Goal: Task Accomplishment & Management: Manage account settings

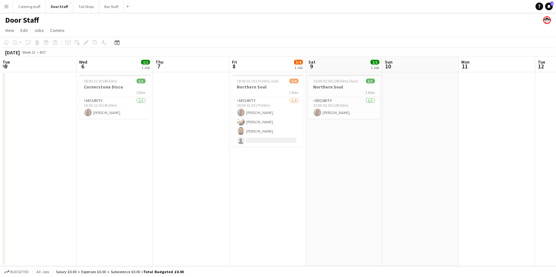
scroll to position [0, 165]
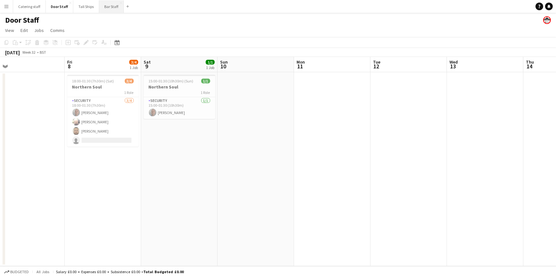
click at [104, 5] on button "Bar Staff Close" at bounding box center [111, 6] width 25 height 12
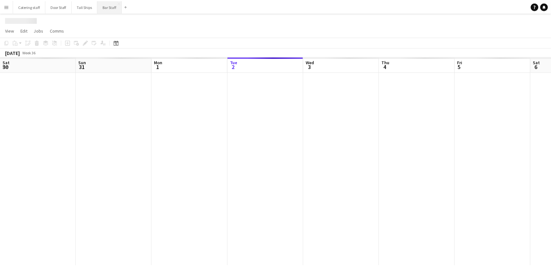
scroll to position [0, 153]
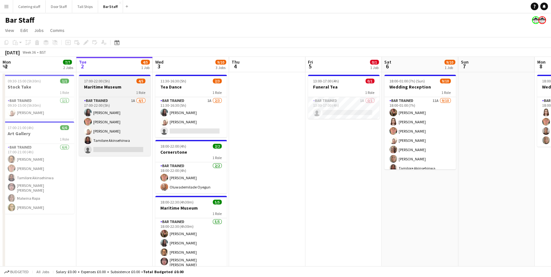
click at [121, 90] on div "1 Role" at bounding box center [115, 92] width 72 height 5
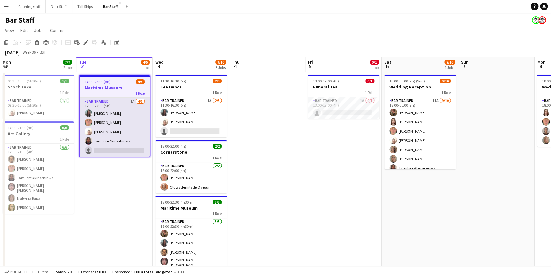
click at [123, 104] on app-card-role "Bar trained 1A [DATE] 17:00-22:00 (5h) [PERSON_NAME] [PERSON_NAME] [PERSON_NAME…" at bounding box center [115, 127] width 70 height 59
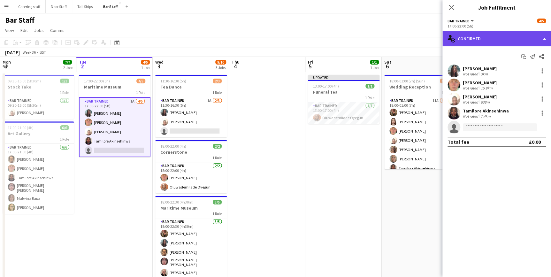
click at [486, 42] on div "single-neutral-actions-check-2 Confirmed" at bounding box center [497, 38] width 109 height 15
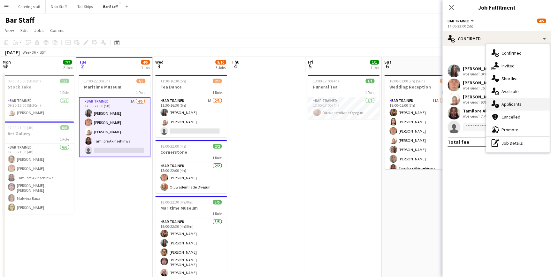
click at [525, 105] on div "single-neutral-actions-information Applicants" at bounding box center [518, 104] width 63 height 13
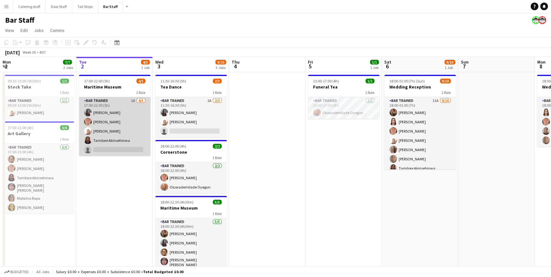
click at [126, 121] on app-card-role "Bar trained 1A [DATE] 17:00-22:00 (5h) [PERSON_NAME] [PERSON_NAME] [PERSON_NAME…" at bounding box center [115, 126] width 72 height 59
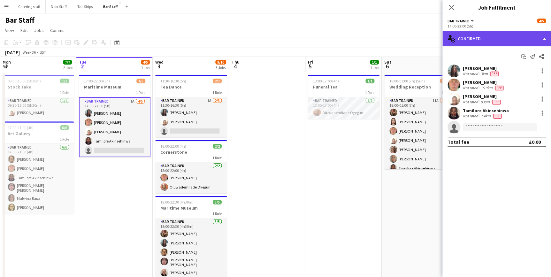
click at [505, 35] on div "single-neutral-actions-check-2 Confirmed" at bounding box center [497, 38] width 109 height 15
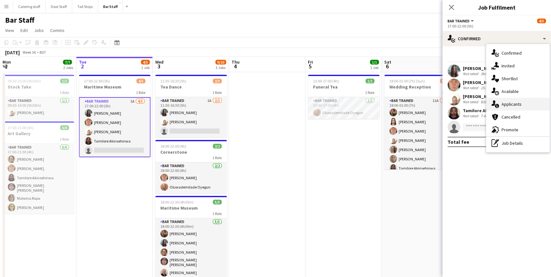
click at [518, 106] on span "Applicants" at bounding box center [512, 104] width 20 height 6
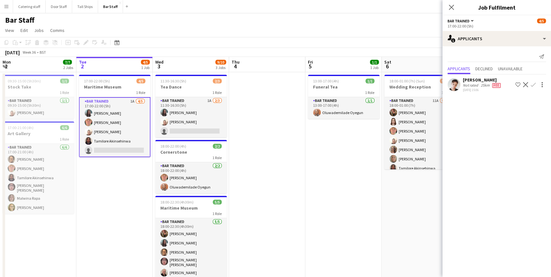
click at [132, 117] on app-card-role "Bar trained 1A [DATE] 17:00-22:00 (5h) [PERSON_NAME] [PERSON_NAME] [PERSON_NAME…" at bounding box center [115, 127] width 72 height 60
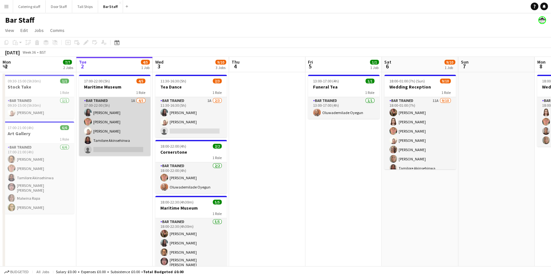
click at [131, 119] on app-card-role "Bar trained 1A [DATE] 17:00-22:00 (5h) [PERSON_NAME] [PERSON_NAME] [PERSON_NAME…" at bounding box center [115, 126] width 72 height 59
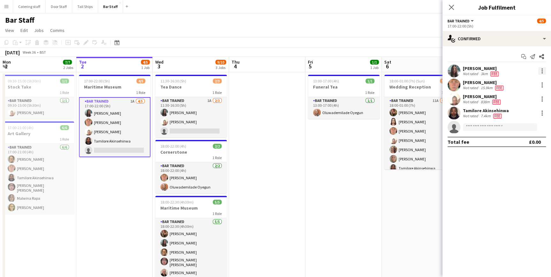
click at [541, 71] on div at bounding box center [543, 71] width 8 height 8
click at [478, 188] on div at bounding box center [275, 138] width 551 height 277
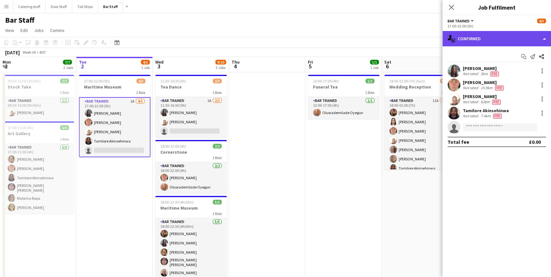
click at [516, 33] on div "single-neutral-actions-check-2 Confirmed" at bounding box center [497, 38] width 109 height 15
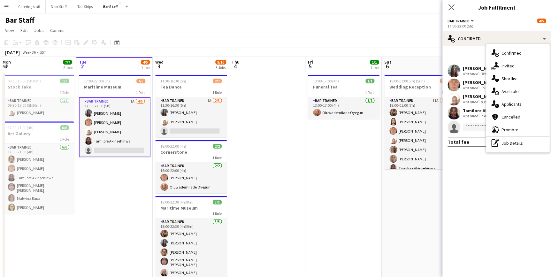
click at [453, 3] on app-icon "Close pop-in" at bounding box center [451, 7] width 9 height 9
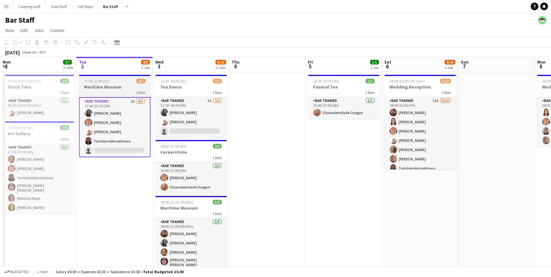
click at [126, 86] on h3 "Maritime Museum" at bounding box center [115, 87] width 72 height 6
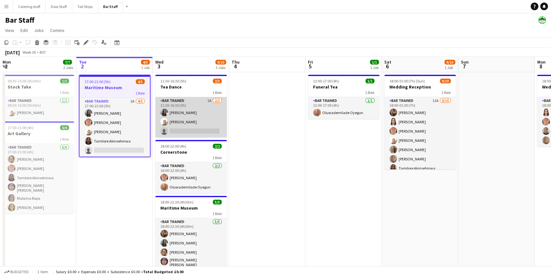
click at [203, 110] on app-card-role "Bar trained 1A [DATE] 11:30-16:30 (5h) [PERSON_NAME] [PERSON_NAME] single-neutr…" at bounding box center [191, 117] width 72 height 40
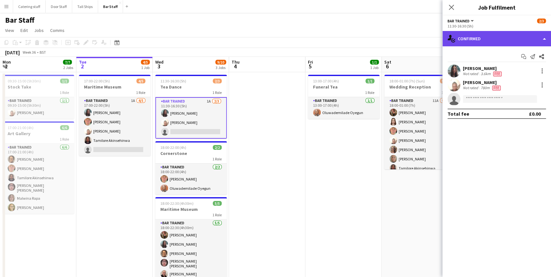
click at [484, 36] on div "single-neutral-actions-check-2 Confirmed" at bounding box center [497, 38] width 109 height 15
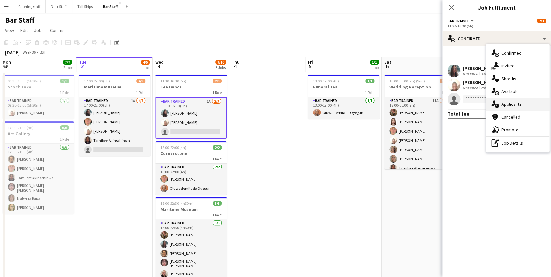
click at [526, 105] on div "single-neutral-actions-information Applicants" at bounding box center [518, 104] width 63 height 13
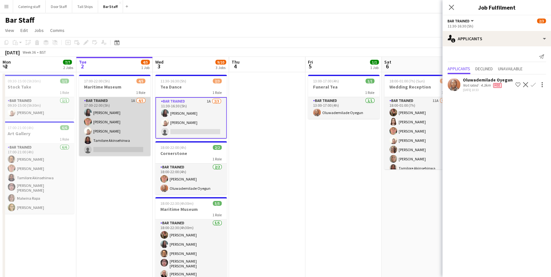
click at [126, 129] on app-card-role "Bar trained 1A [DATE] 17:00-22:00 (5h) [PERSON_NAME] [PERSON_NAME] [PERSON_NAME…" at bounding box center [115, 126] width 72 height 59
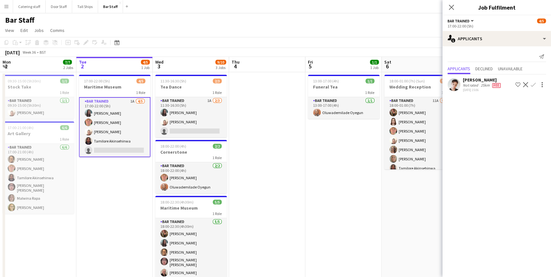
click at [533, 84] on app-icon "Confirm" at bounding box center [533, 84] width 5 height 5
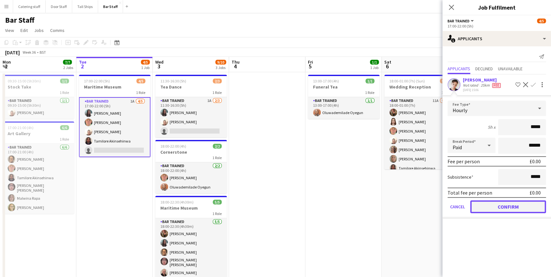
click at [504, 207] on button "Confirm" at bounding box center [509, 206] width 76 height 13
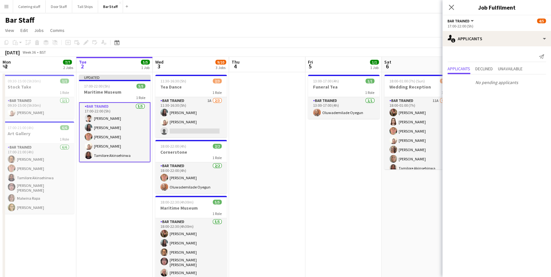
click at [116, 204] on app-date-cell "Updated 17:00-22:00 (5h) 5/5 Maritime Museum 1 Role Bar trained [DATE] 17:00-22…" at bounding box center [114, 181] width 76 height 219
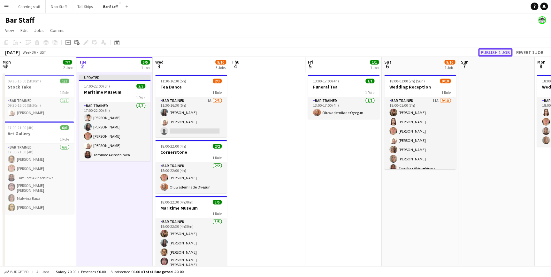
click at [491, 50] on button "Publish 1 job" at bounding box center [496, 52] width 34 height 8
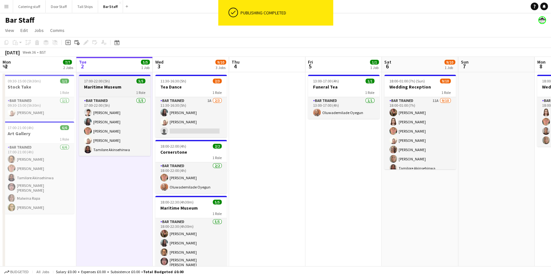
click at [123, 91] on div "1 Role" at bounding box center [115, 92] width 72 height 5
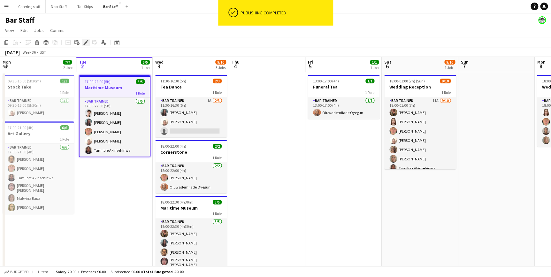
click at [84, 45] on div "Edit" at bounding box center [86, 43] width 8 height 8
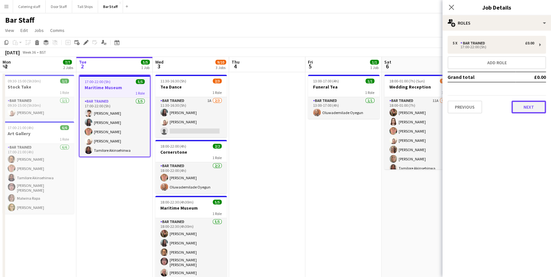
click at [527, 105] on button "Next" at bounding box center [529, 107] width 35 height 13
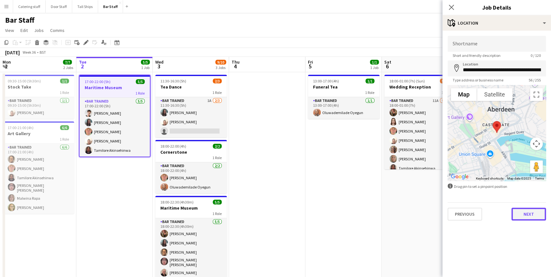
click at [531, 211] on button "Next" at bounding box center [529, 214] width 35 height 13
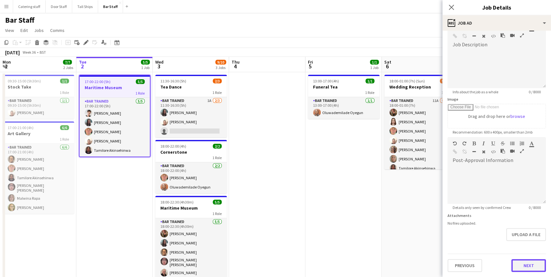
click at [522, 246] on form "**********" at bounding box center [497, 134] width 109 height 275
click at [523, 262] on button "Next" at bounding box center [529, 266] width 35 height 13
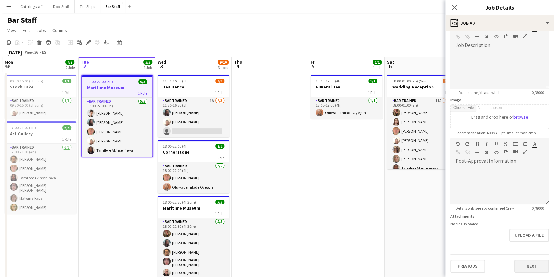
scroll to position [0, 0]
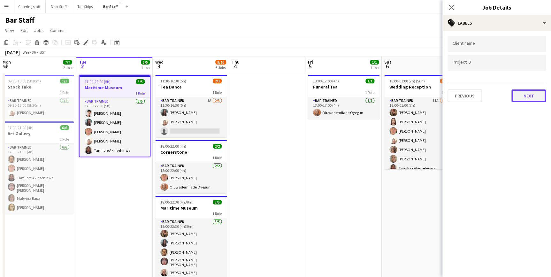
click at [515, 95] on button "Next" at bounding box center [529, 96] width 35 height 13
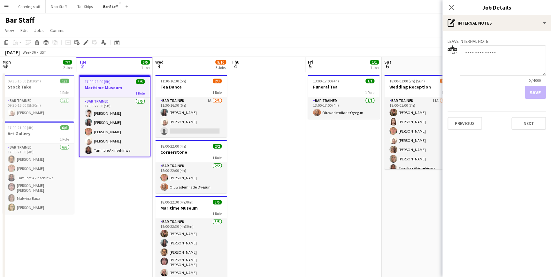
click at [496, 54] on textarea at bounding box center [503, 60] width 86 height 30
type textarea "**********"
click at [532, 92] on button "Save" at bounding box center [535, 92] width 21 height 13
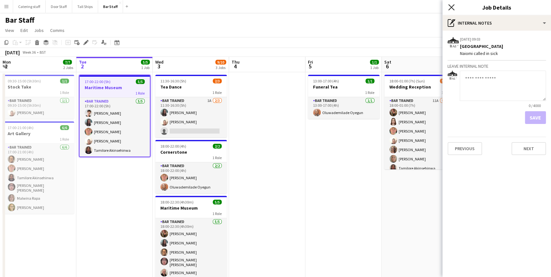
click at [452, 9] on icon "Close pop-in" at bounding box center [452, 7] width 6 height 6
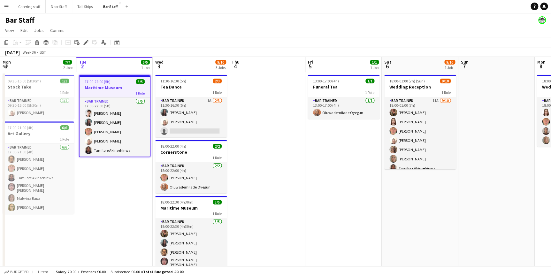
click at [5, 5] on app-icon "Menu" at bounding box center [6, 6] width 5 height 5
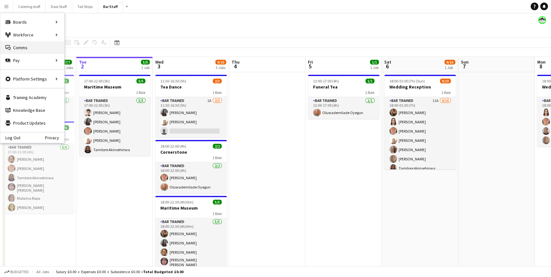
click at [20, 42] on link "Comms Comms" at bounding box center [32, 47] width 64 height 13
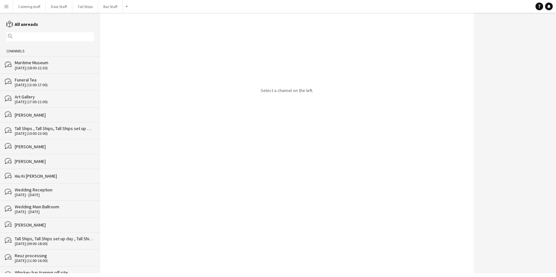
click at [6, 6] on app-icon "Menu" at bounding box center [6, 6] width 5 height 5
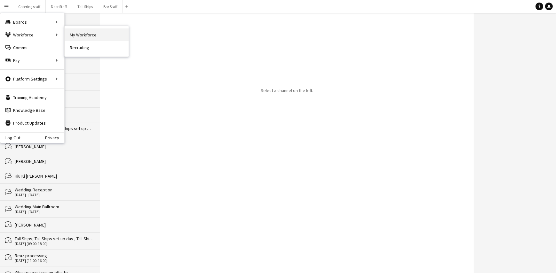
click at [90, 31] on link "My Workforce" at bounding box center [97, 34] width 64 height 13
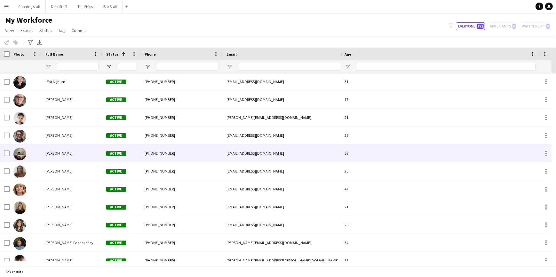
scroll to position [959, 0]
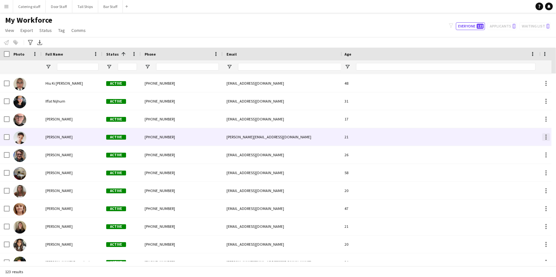
click at [544, 137] on div at bounding box center [546, 137] width 8 height 8
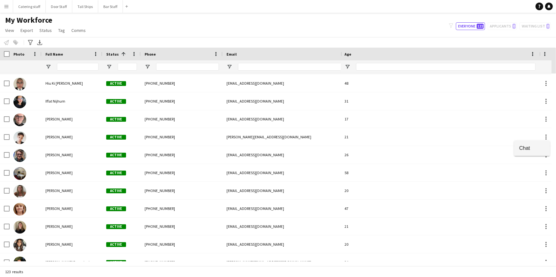
click at [537, 152] on button "Chat" at bounding box center [532, 148] width 36 height 15
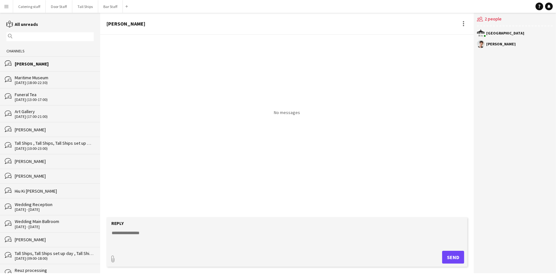
click at [223, 237] on textarea at bounding box center [288, 238] width 355 height 17
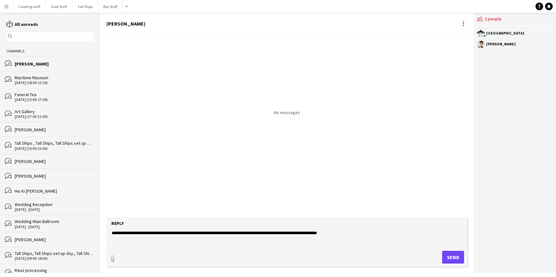
type textarea "**********"
click at [448, 254] on button "Send" at bounding box center [453, 257] width 22 height 13
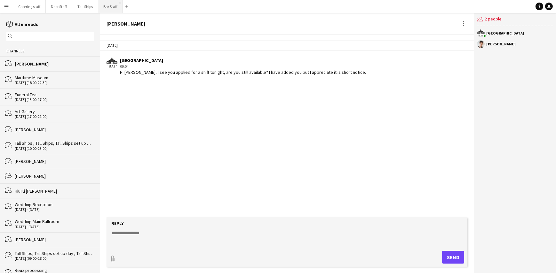
click at [102, 6] on button "Bar Staff Close" at bounding box center [110, 6] width 25 height 12
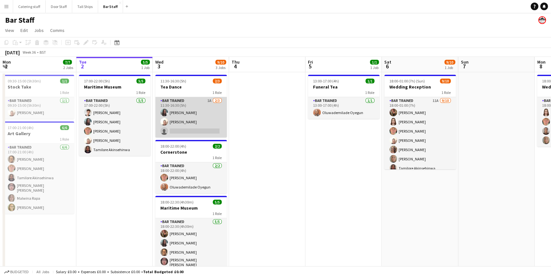
click at [199, 103] on app-card-role "Bar trained 1A [DATE] 11:30-16:30 (5h) [PERSON_NAME] [PERSON_NAME] single-neutr…" at bounding box center [191, 117] width 72 height 40
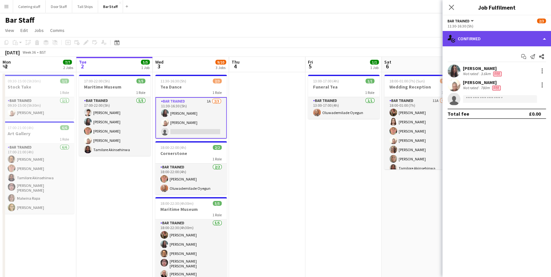
click at [514, 37] on div "single-neutral-actions-check-2 Confirmed" at bounding box center [497, 38] width 109 height 15
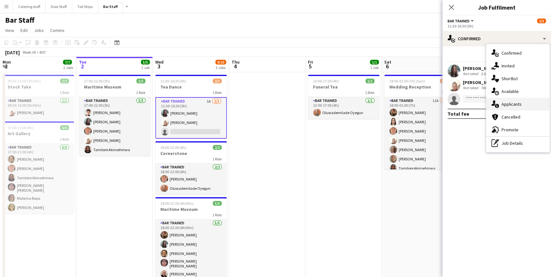
click at [516, 102] on span "Applicants" at bounding box center [512, 104] width 20 height 6
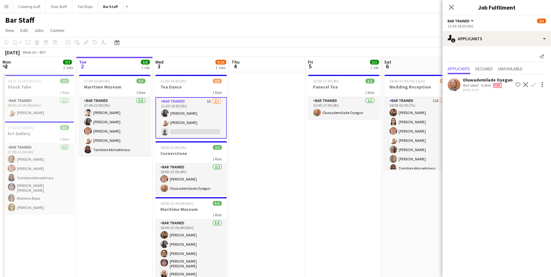
click at [531, 87] on app-icon "Confirm" at bounding box center [533, 84] width 5 height 5
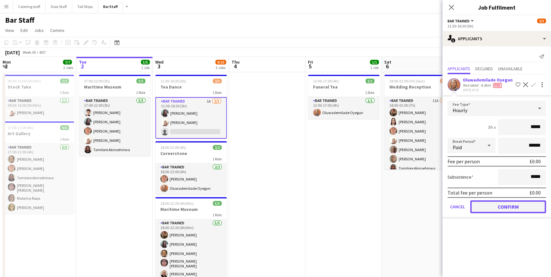
click at [515, 203] on button "Confirm" at bounding box center [509, 206] width 76 height 13
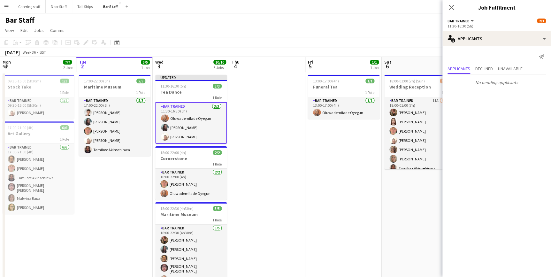
scroll to position [24, 0]
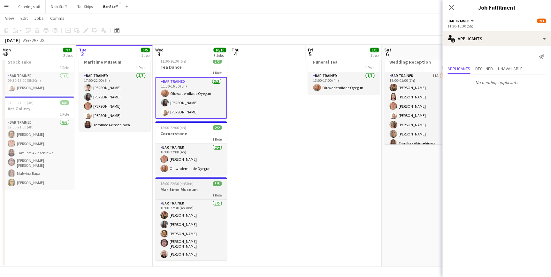
click at [200, 191] on h3 "Maritime Museum" at bounding box center [191, 190] width 72 height 6
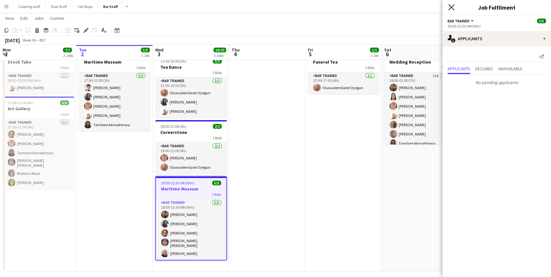
click at [450, 9] on icon at bounding box center [452, 7] width 6 height 6
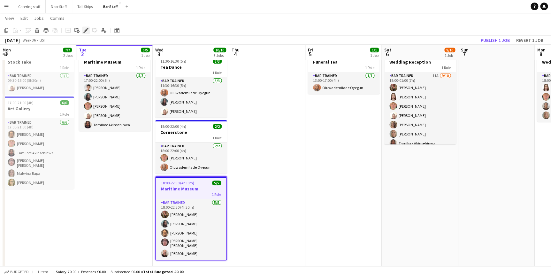
click at [83, 32] on icon "Edit" at bounding box center [85, 30] width 5 height 5
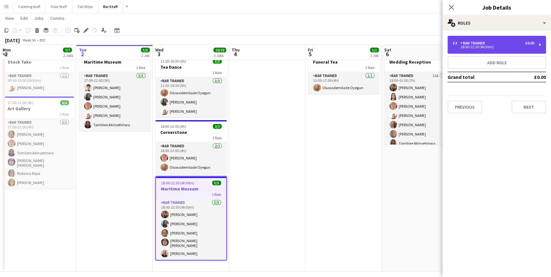
click at [499, 49] on div "5 x Bar trained £0.00 18:00-22:30 (4h30m)" at bounding box center [497, 45] width 98 height 18
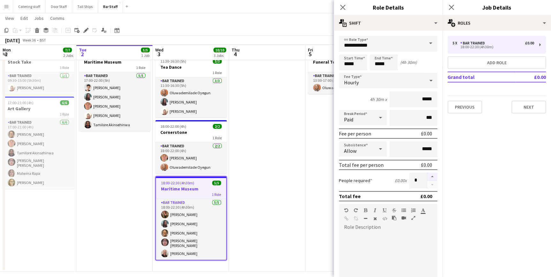
click at [427, 176] on button "button" at bounding box center [432, 177] width 10 height 8
type input "*"
click at [337, 3] on div "Close pop-in" at bounding box center [343, 7] width 18 height 15
click at [342, 5] on icon "Close pop-in" at bounding box center [343, 7] width 6 height 6
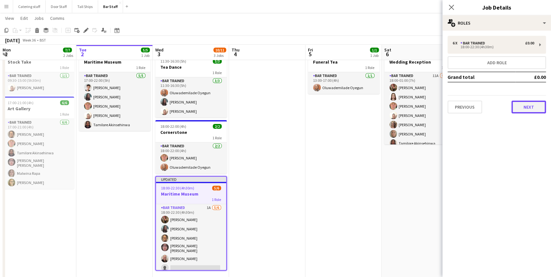
click at [520, 106] on button "Next" at bounding box center [529, 107] width 35 height 13
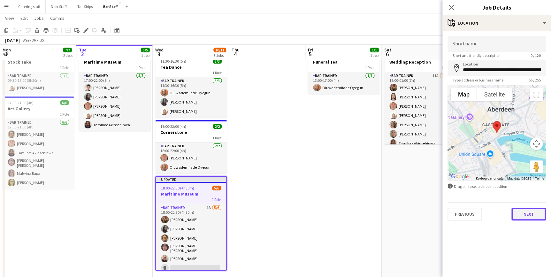
click at [525, 218] on button "Next" at bounding box center [529, 214] width 35 height 13
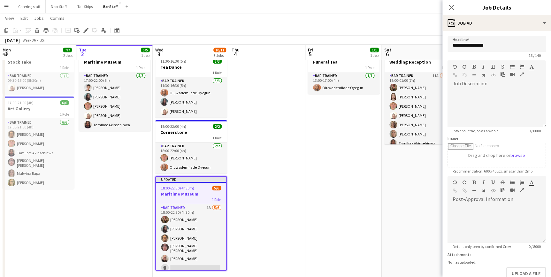
scroll to position [59, 0]
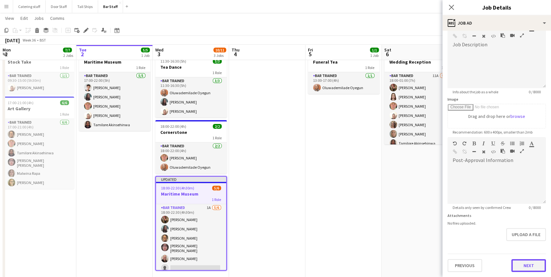
click at [520, 241] on form "**********" at bounding box center [497, 134] width 109 height 275
click at [519, 267] on button "Next" at bounding box center [529, 266] width 35 height 13
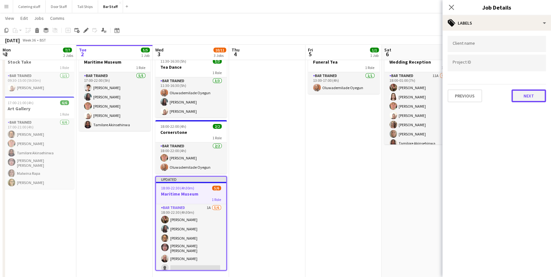
click at [532, 96] on button "Next" at bounding box center [529, 96] width 35 height 13
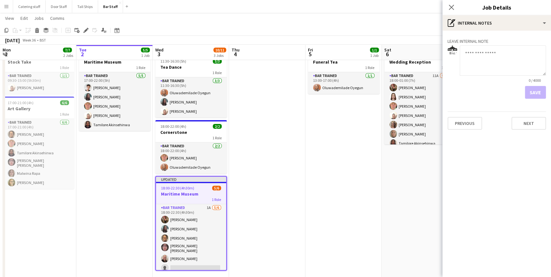
click at [502, 52] on textarea at bounding box center [503, 60] width 86 height 30
type textarea "**********"
click at [534, 93] on button "Save" at bounding box center [535, 92] width 21 height 13
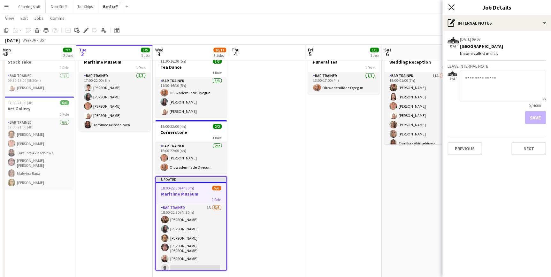
click at [454, 6] on icon "Close pop-in" at bounding box center [452, 7] width 6 height 6
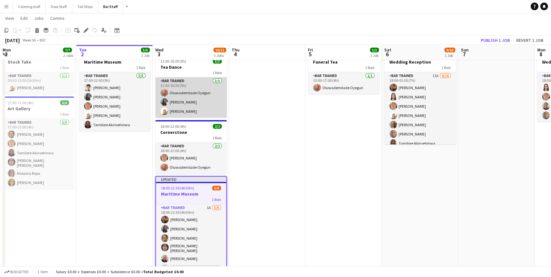
click at [211, 100] on app-card-role "Bar trained [DATE] 11:30-16:30 (5h) Oluwademilade Oyegun [PERSON_NAME] [PERSON_…" at bounding box center [191, 97] width 72 height 40
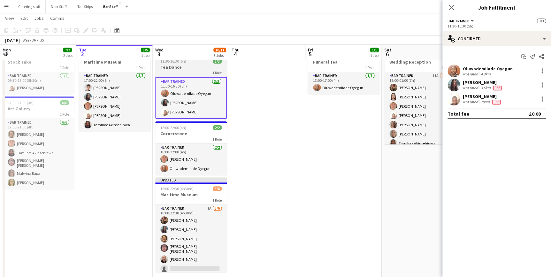
click at [199, 66] on h3 "Tea Dance" at bounding box center [191, 67] width 72 height 6
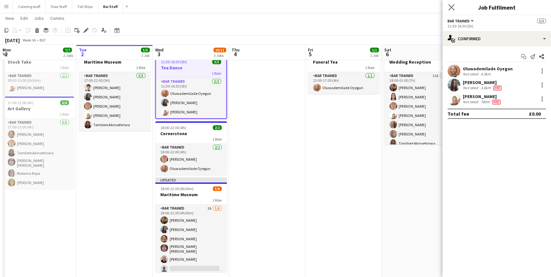
click at [454, 7] on icon "Close pop-in" at bounding box center [452, 7] width 6 height 6
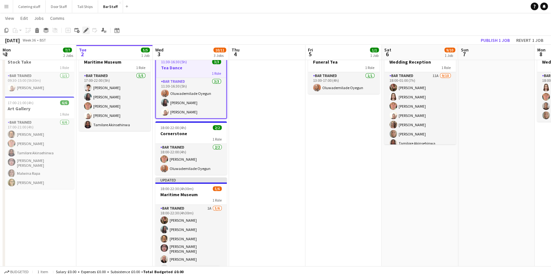
click at [85, 31] on icon at bounding box center [86, 31] width 4 height 4
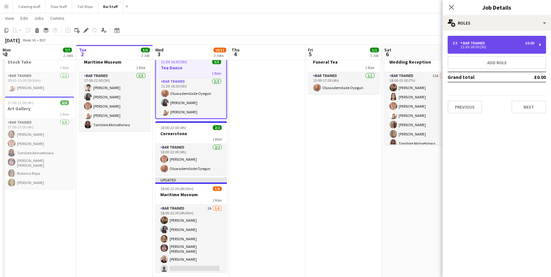
click at [481, 45] on div "Bar trained" at bounding box center [474, 43] width 27 height 4
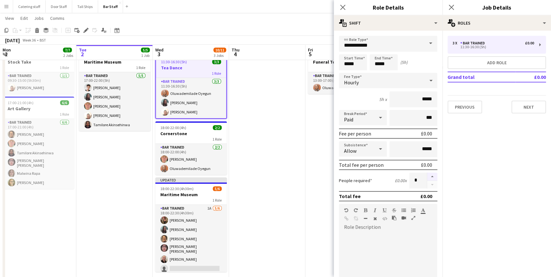
click at [427, 176] on button "button" at bounding box center [432, 177] width 10 height 8
type input "*"
click at [457, 167] on mat-expansion-panel "pencil3 General details 3 x Bar trained £0.00 11:30-16:30 (5h) Add role Grand t…" at bounding box center [497, 154] width 109 height 246
click at [515, 105] on button "Next" at bounding box center [529, 107] width 35 height 13
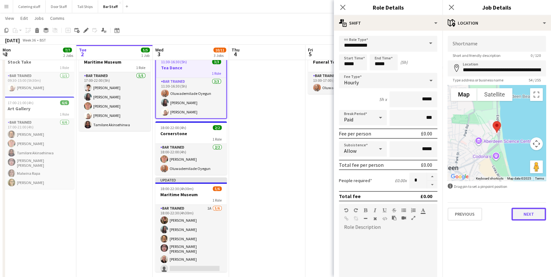
click at [542, 217] on button "Next" at bounding box center [529, 214] width 35 height 13
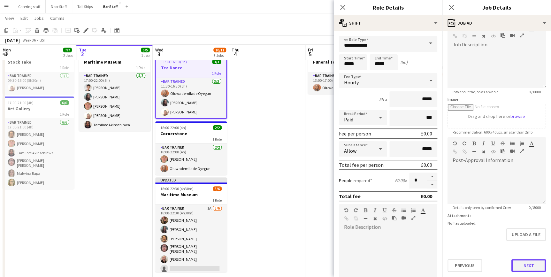
click at [529, 241] on form "Headline ********* 9 / 140 Job Description default Heading 1 Heading 2 Heading …" at bounding box center [497, 134] width 109 height 275
click at [526, 262] on button "Next" at bounding box center [529, 266] width 35 height 13
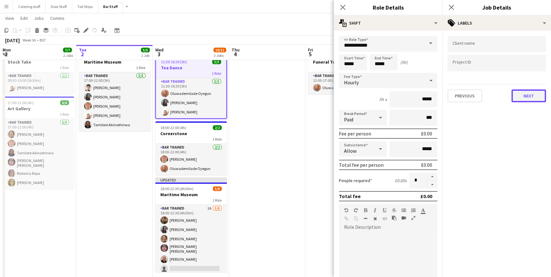
click at [523, 99] on button "Next" at bounding box center [529, 96] width 35 height 13
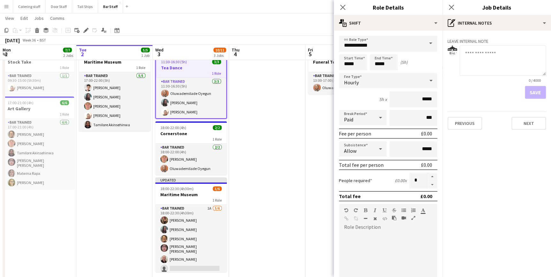
click at [490, 62] on textarea at bounding box center [503, 60] width 86 height 30
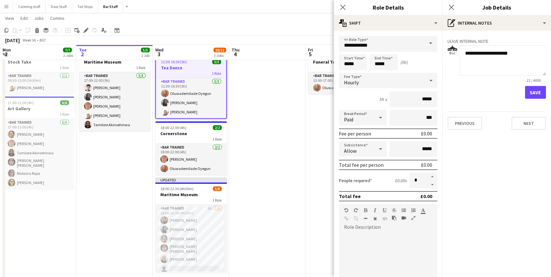
type textarea "**********"
click at [531, 89] on button "Save" at bounding box center [535, 92] width 21 height 13
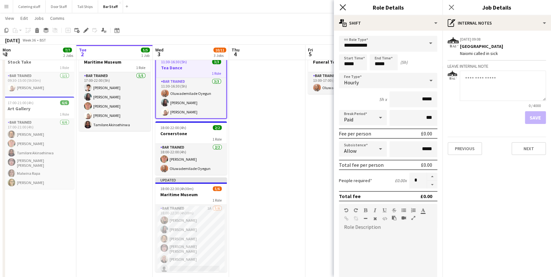
click at [341, 8] on icon "Close pop-in" at bounding box center [343, 7] width 6 height 6
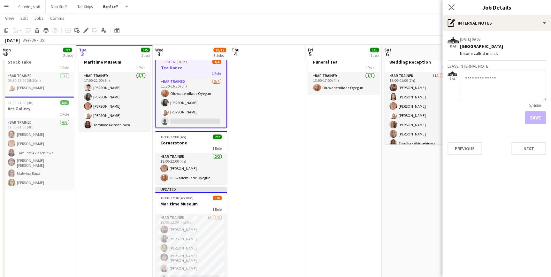
click at [450, 4] on app-icon "Close pop-in" at bounding box center [451, 7] width 9 height 9
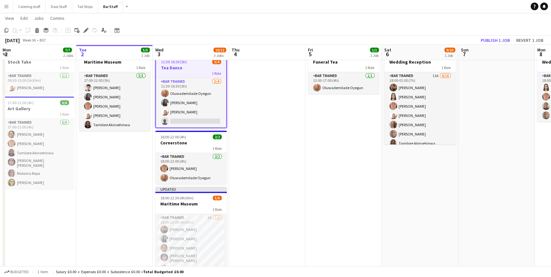
click at [317, 147] on app-date-cell "13:00-17:00 (4h) 1/1 Funeral Tea 1 Role Bar trained [DATE] 13:00-17:00 (4h) Olu…" at bounding box center [344, 170] width 76 height 246
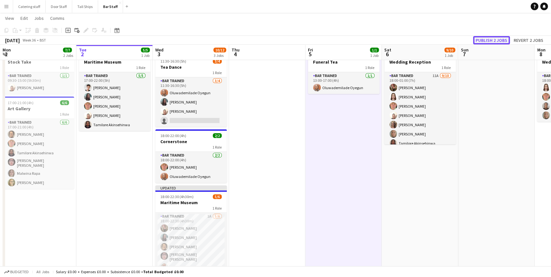
click at [500, 37] on button "Publish 2 jobs" at bounding box center [491, 40] width 37 height 8
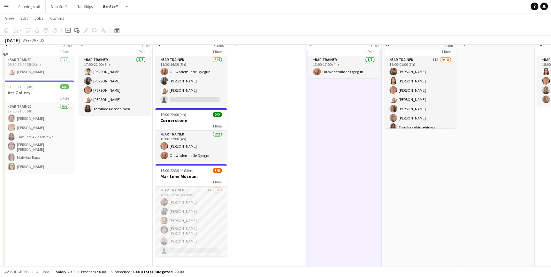
scroll to position [43, 0]
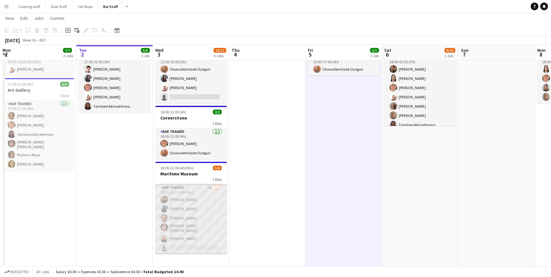
click at [207, 199] on app-card-role "Bar trained 1A [DATE] 18:00-22:30 (4h30m) [PERSON_NAME] [PERSON_NAME] [PERSON_N…" at bounding box center [191, 219] width 72 height 70
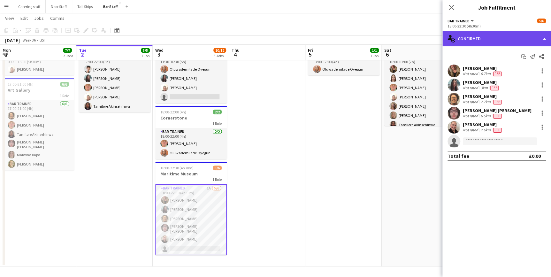
click at [485, 38] on div "single-neutral-actions-check-2 Confirmed" at bounding box center [497, 38] width 109 height 15
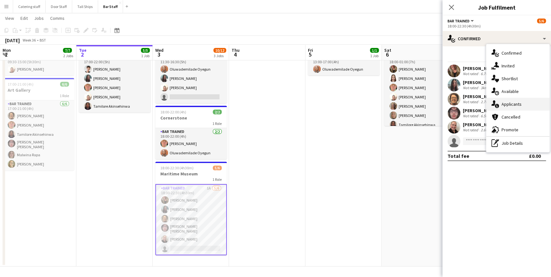
click at [511, 100] on div "single-neutral-actions-information Applicants" at bounding box center [518, 104] width 63 height 13
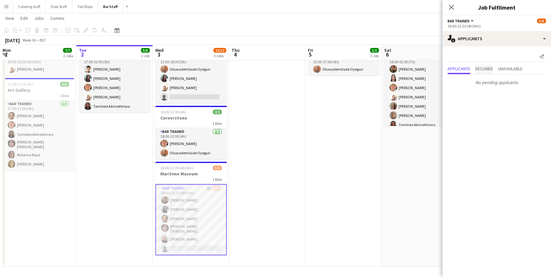
click at [489, 67] on span "Declined" at bounding box center [485, 68] width 18 height 4
click at [512, 54] on span "Unavailable" at bounding box center [510, 55] width 25 height 4
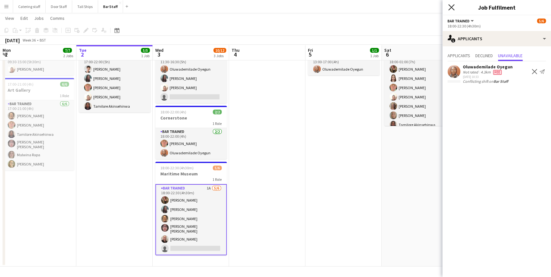
click at [452, 8] on icon "Close pop-in" at bounding box center [452, 7] width 6 height 6
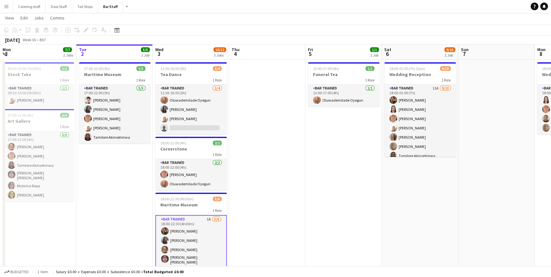
scroll to position [0, 0]
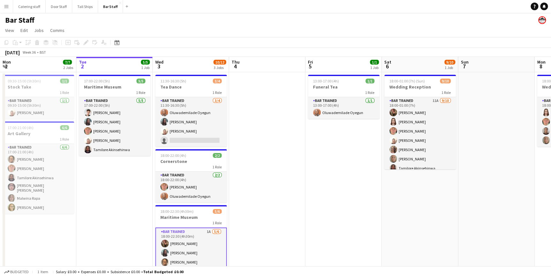
click at [280, 130] on app-date-cell at bounding box center [267, 191] width 76 height 238
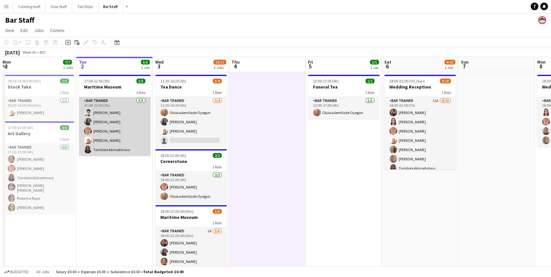
click at [126, 127] on app-card-role "Bar trained [DATE] 17:00-22:00 (5h) [PERSON_NAME] [PERSON_NAME] [PERSON_NAME] […" at bounding box center [115, 126] width 72 height 59
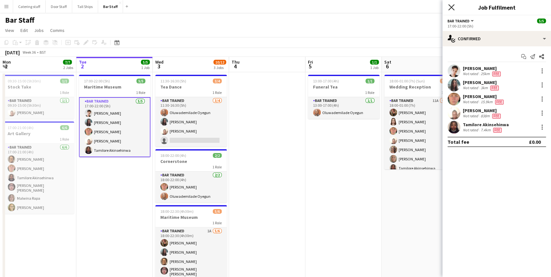
click at [452, 6] on icon "Close pop-in" at bounding box center [452, 7] width 6 height 6
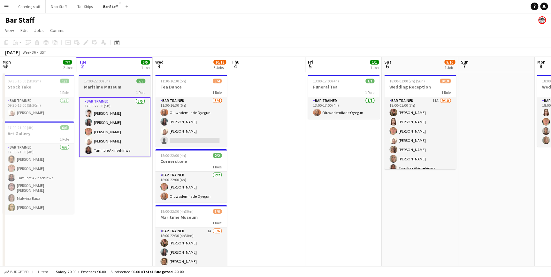
click at [101, 91] on div "1 Role" at bounding box center [115, 92] width 72 height 5
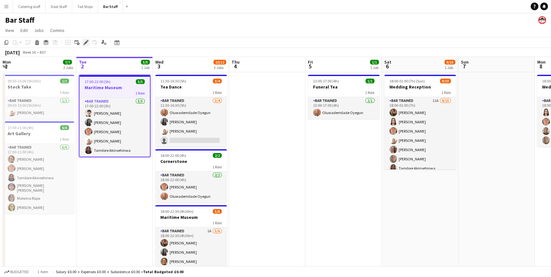
click at [85, 40] on icon "Edit" at bounding box center [85, 42] width 5 height 5
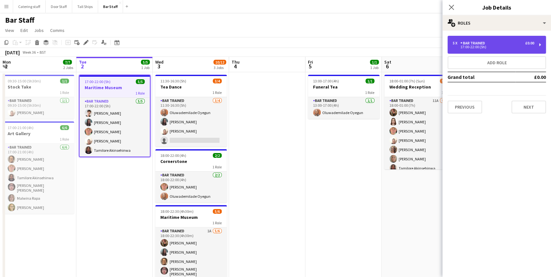
click at [495, 48] on div "17:00-22:00 (5h)" at bounding box center [494, 46] width 82 height 3
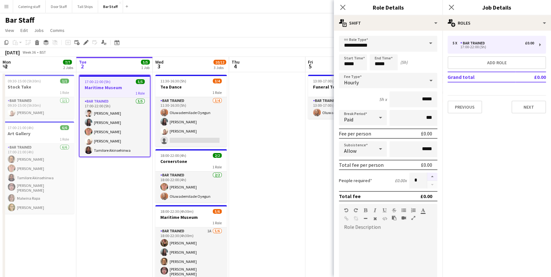
click at [427, 177] on button "button" at bounding box center [432, 177] width 10 height 8
type input "*"
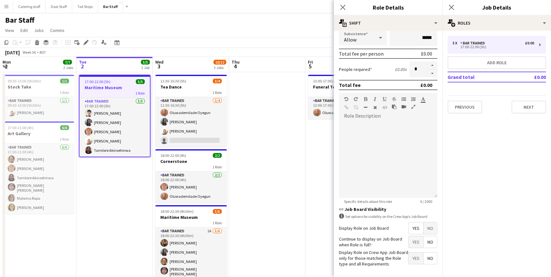
scroll to position [137, 0]
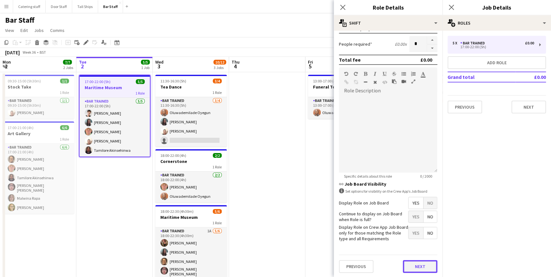
click at [414, 260] on button "Next" at bounding box center [420, 266] width 35 height 13
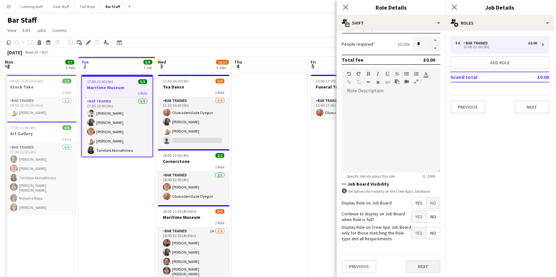
scroll to position [0, 0]
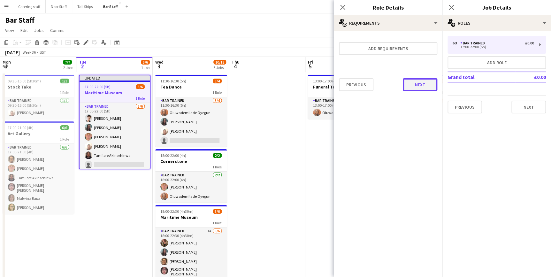
click at [432, 86] on button "Next" at bounding box center [420, 84] width 35 height 13
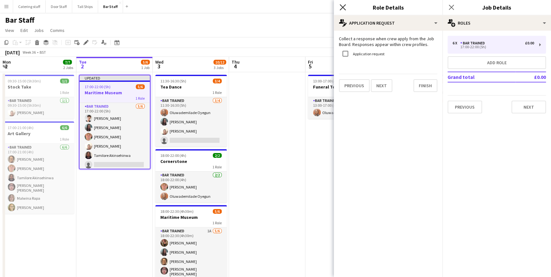
click at [345, 9] on icon at bounding box center [343, 7] width 6 height 6
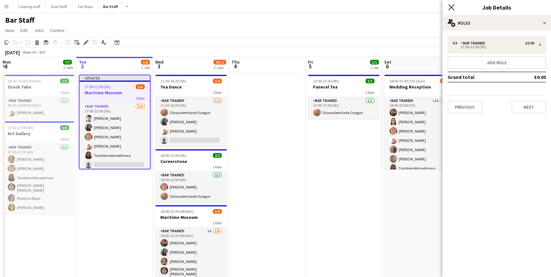
click at [450, 8] on icon "Close pop-in" at bounding box center [452, 7] width 6 height 6
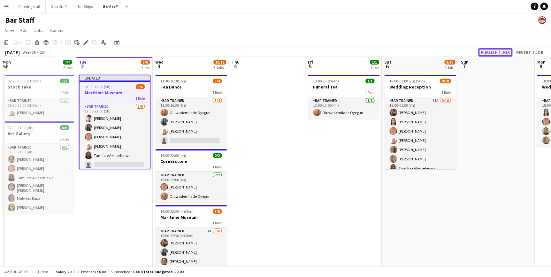
click at [494, 50] on button "Publish 1 job" at bounding box center [496, 52] width 34 height 8
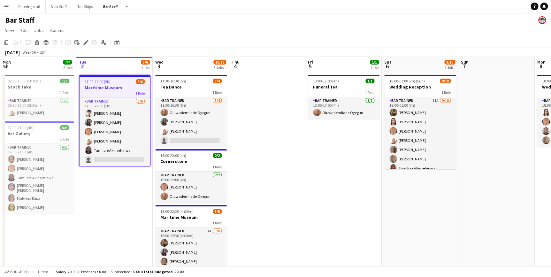
click at [114, 193] on app-date-cell "17:00-22:00 (5h) 5/6 Maritime Museum 1 Role Bar trained [DATE] 17:00-22:00 (5h)…" at bounding box center [114, 191] width 76 height 238
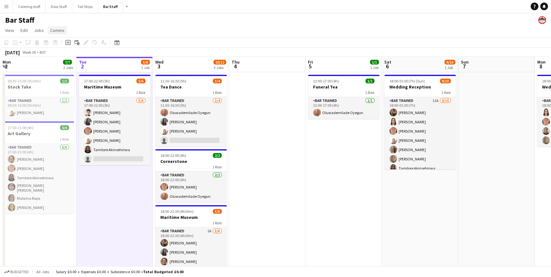
click at [58, 32] on span "Comms" at bounding box center [57, 30] width 14 height 6
click at [66, 57] on div "Notify confirmed crew Create chat" at bounding box center [73, 50] width 53 height 27
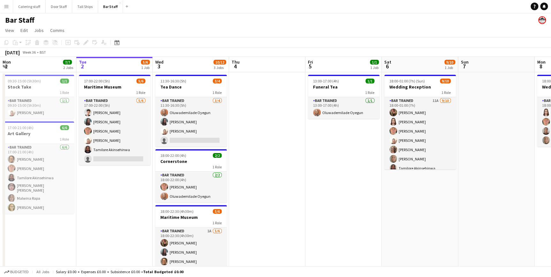
click at [3, 5] on button "Menu" at bounding box center [6, 6] width 13 height 13
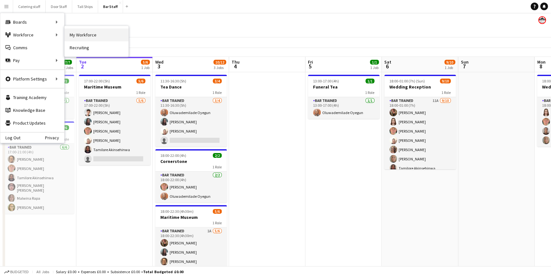
click at [83, 34] on link "My Workforce" at bounding box center [97, 34] width 64 height 13
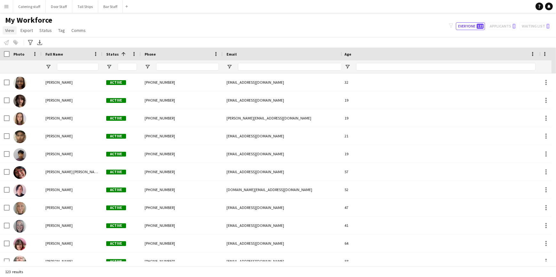
click at [10, 33] on span "View" at bounding box center [9, 30] width 9 height 6
click at [29, 63] on span "Customise view" at bounding box center [23, 63] width 30 height 6
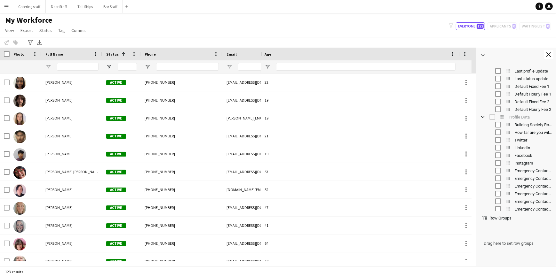
scroll to position [339, 0]
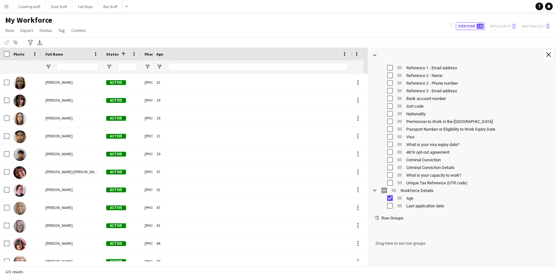
drag, startPoint x: 475, startPoint y: 174, endPoint x: 367, endPoint y: 176, distance: 108.1
click at [367, 176] on div at bounding box center [368, 157] width 2 height 218
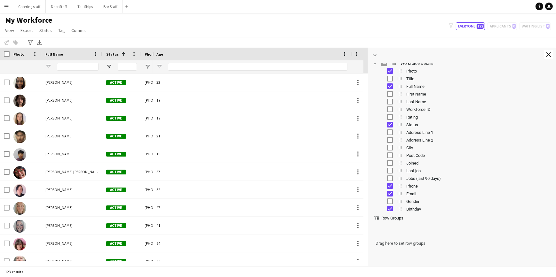
scroll to position [0, 0]
click at [546, 55] on button "Close tool panel" at bounding box center [548, 54] width 10 height 9
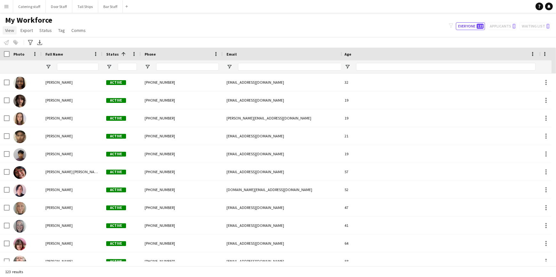
click at [5, 29] on span "View" at bounding box center [9, 30] width 9 height 6
click at [18, 77] on span "Customise filters" at bounding box center [24, 77] width 33 height 6
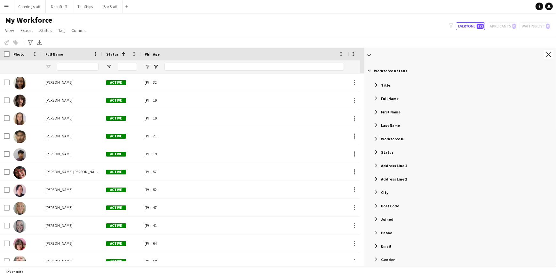
drag, startPoint x: 476, startPoint y: 165, endPoint x: 365, endPoint y: 161, distance: 111.7
click at [365, 161] on div "Workforce Details Enabled Title Full Name First Name Last Name" at bounding box center [460, 157] width 192 height 218
click at [375, 151] on span "Filter List 56 Filters" at bounding box center [376, 152] width 6 height 6
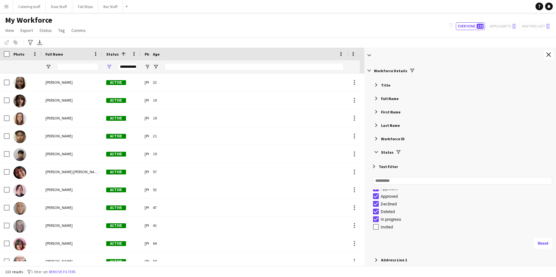
scroll to position [11, 0]
type input "**********"
click at [374, 167] on span "Filter List 56 Filters" at bounding box center [374, 167] width 6 height 6
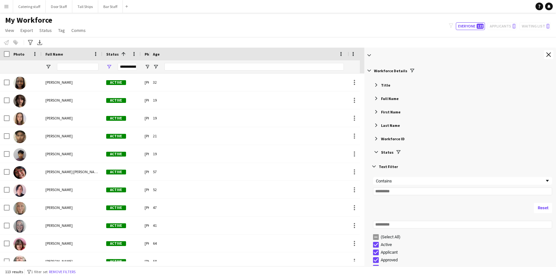
click at [374, 167] on span "Filter List 56 Filters" at bounding box center [374, 167] width 6 height 6
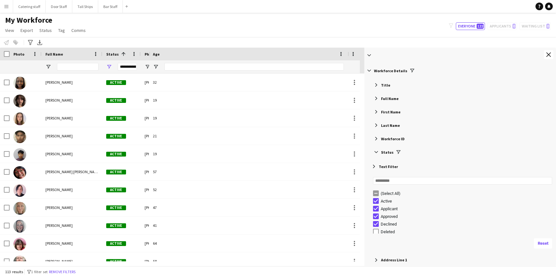
click at [376, 153] on span "Filter List 56 Filters" at bounding box center [376, 152] width 6 height 6
click at [376, 152] on span "Filter List 56 Filters" at bounding box center [376, 152] width 6 height 6
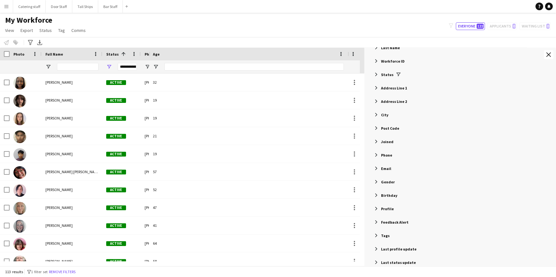
scroll to position [87, 0]
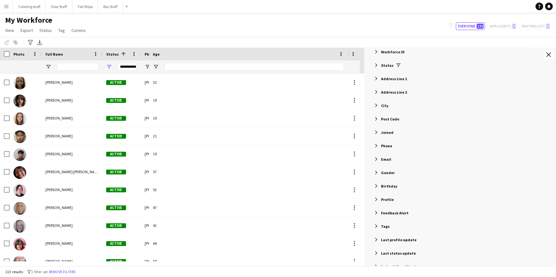
click at [375, 198] on span "Filter List 56 Filters" at bounding box center [376, 200] width 6 height 6
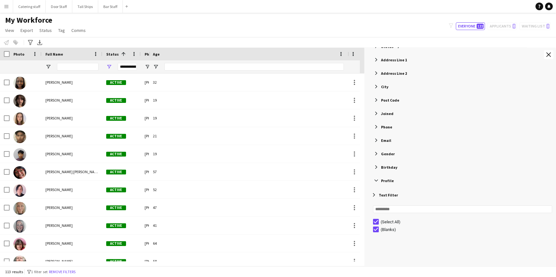
scroll to position [116, 0]
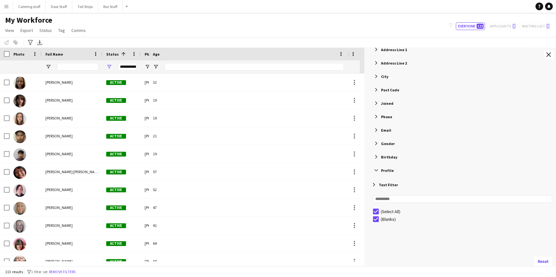
click at [377, 170] on span "Filter List 56 Filters" at bounding box center [376, 171] width 6 height 6
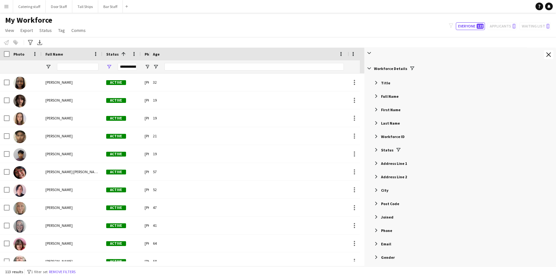
scroll to position [0, 0]
click at [368, 70] on span "Filter List 56 Filters" at bounding box center [369, 71] width 6 height 6
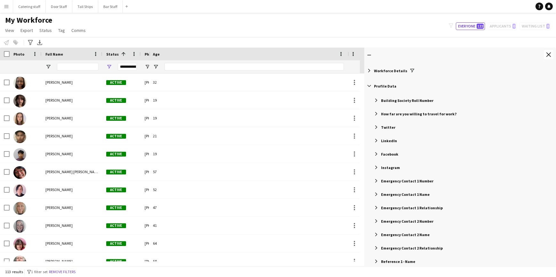
click at [370, 86] on span "Filter List 56 Filters" at bounding box center [369, 86] width 6 height 6
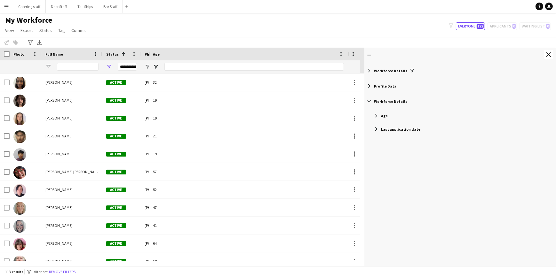
click at [370, 101] on span "Filter List 56 Filters" at bounding box center [369, 101] width 6 height 6
click at [542, 53] on div at bounding box center [460, 55] width 192 height 15
click at [545, 54] on button "Close tool panel" at bounding box center [548, 54] width 10 height 9
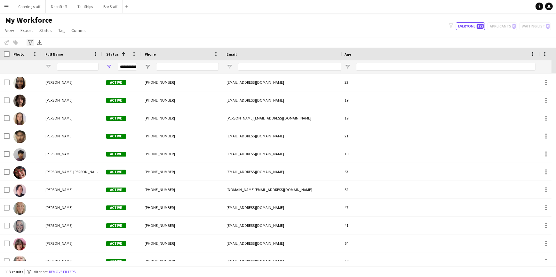
click at [29, 43] on icon "Advanced filters" at bounding box center [30, 42] width 5 height 5
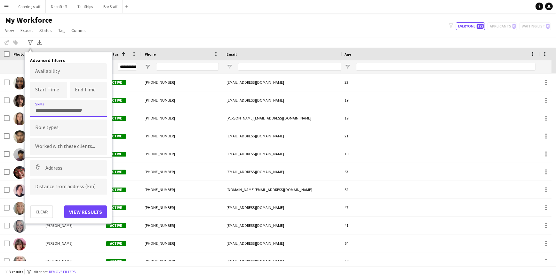
click at [52, 112] on div at bounding box center [68, 108] width 77 height 16
click at [51, 127] on div "Bar trained" at bounding box center [68, 126] width 77 height 15
click at [100, 209] on button "View results" at bounding box center [85, 212] width 43 height 13
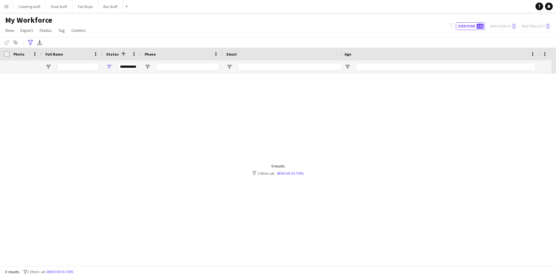
type input "**********"
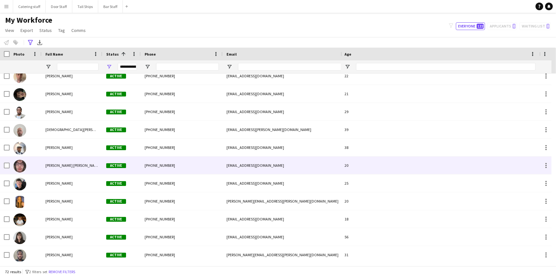
scroll to position [223, 0]
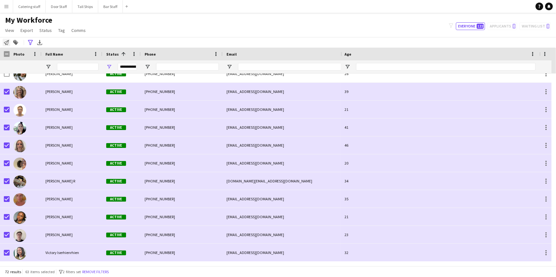
click at [6, 42] on icon "Notify workforce" at bounding box center [6, 42] width 5 height 5
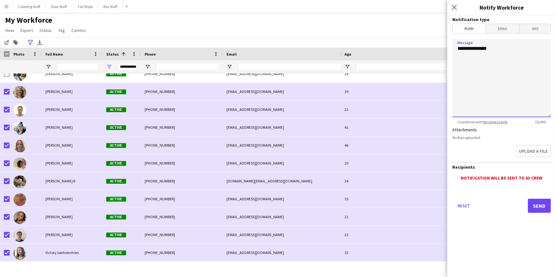
click at [509, 52] on textarea "**********" at bounding box center [501, 78] width 98 height 78
click at [516, 54] on textarea "**********" at bounding box center [501, 78] width 98 height 78
click at [531, 62] on textarea "**********" at bounding box center [501, 78] width 98 height 78
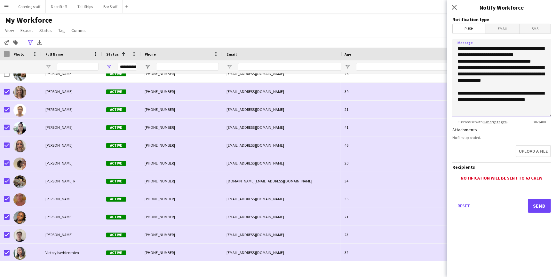
click at [522, 53] on textarea "**********" at bounding box center [501, 78] width 98 height 78
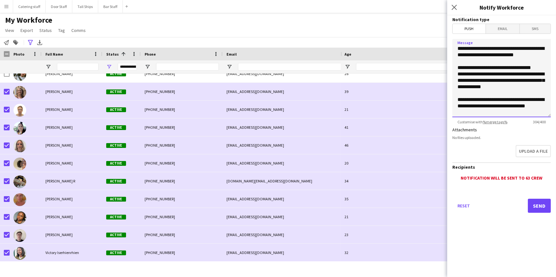
click at [542, 68] on textarea "**********" at bounding box center [501, 78] width 98 height 78
click at [484, 88] on textarea "**********" at bounding box center [501, 78] width 98 height 78
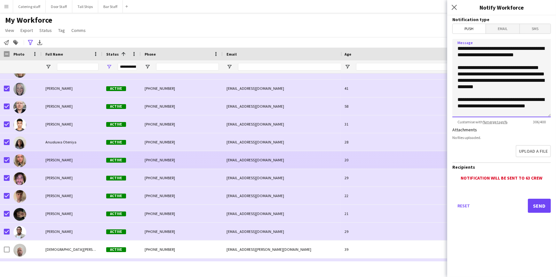
scroll to position [58, 0]
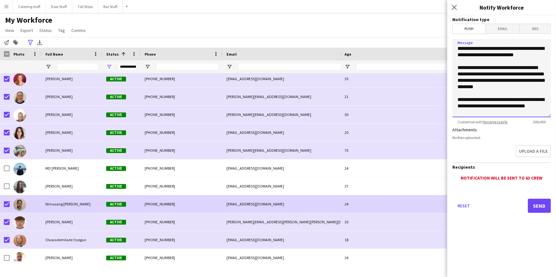
type textarea "**********"
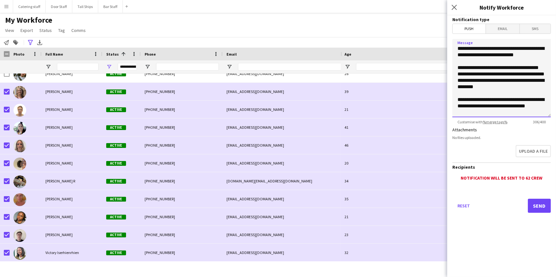
drag, startPoint x: 533, startPoint y: 112, endPoint x: 457, endPoint y: 43, distance: 102.5
click at [457, 43] on textarea "**********" at bounding box center [501, 78] width 98 height 78
click at [497, 27] on span "Email" at bounding box center [503, 29] width 34 height 10
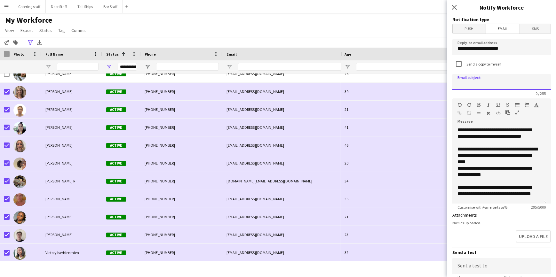
click at [485, 81] on input at bounding box center [501, 82] width 98 height 16
click at [467, 85] on input "**********" at bounding box center [501, 82] width 98 height 16
type input "**********"
drag, startPoint x: 509, startPoint y: 49, endPoint x: 456, endPoint y: 48, distance: 52.5
click at [456, 48] on input "**********" at bounding box center [501, 47] width 98 height 16
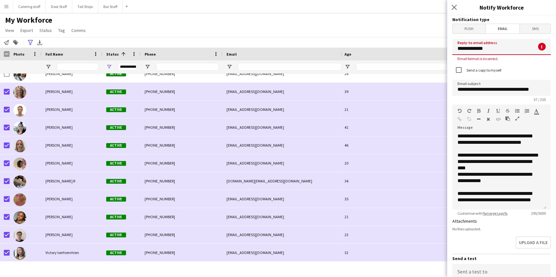
type input "**********"
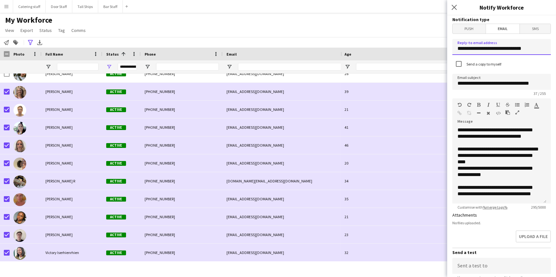
scroll to position [0, 0]
click at [504, 137] on div "**********" at bounding box center [499, 165] width 94 height 77
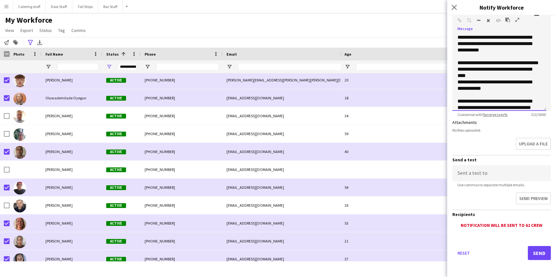
scroll to position [18, 0]
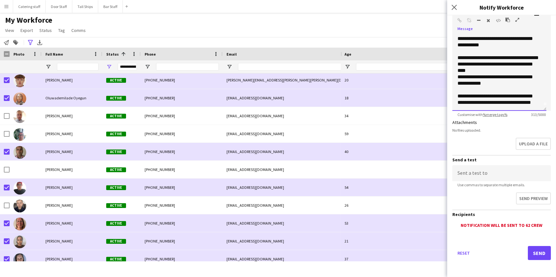
click at [490, 89] on div "**********" at bounding box center [499, 72] width 94 height 77
click at [493, 103] on div "**********" at bounding box center [499, 72] width 94 height 77
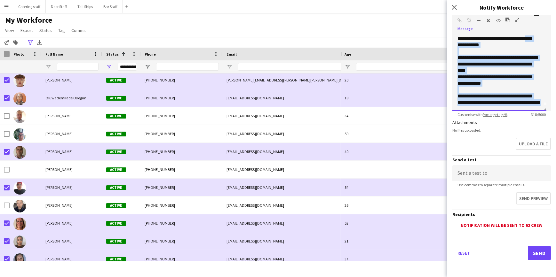
scroll to position [0, 0]
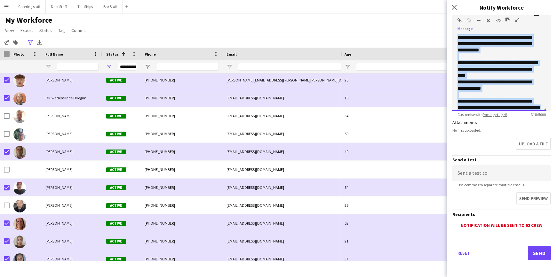
drag, startPoint x: 484, startPoint y: 102, endPoint x: 455, endPoint y: 32, distance: 75.5
click at [455, 32] on div "**********" at bounding box center [501, 70] width 98 height 81
copy div "**********"
click at [529, 251] on button "Send" at bounding box center [539, 253] width 23 height 14
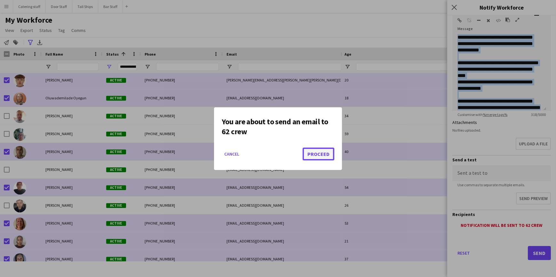
click at [316, 154] on button "Proceed" at bounding box center [318, 154] width 32 height 13
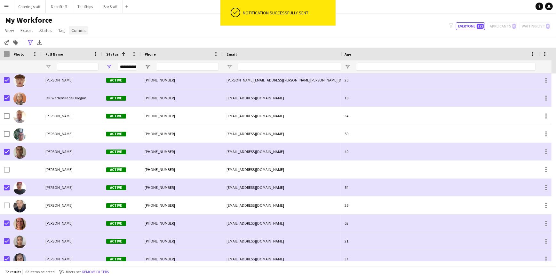
click at [73, 31] on span "Comms" at bounding box center [78, 30] width 14 height 6
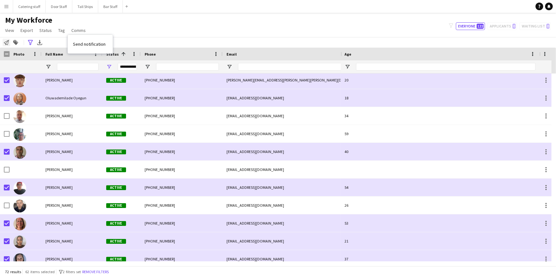
click at [7, 41] on icon "Notify workforce" at bounding box center [6, 42] width 5 height 5
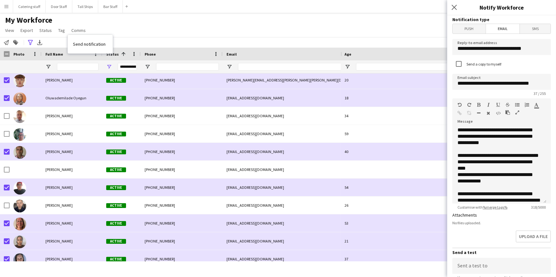
click at [470, 30] on span "Push" at bounding box center [468, 29] width 33 height 10
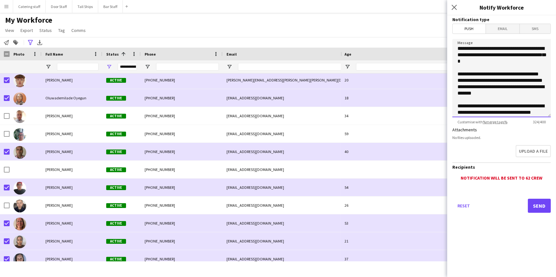
click at [493, 49] on textarea "**********" at bounding box center [501, 78] width 98 height 78
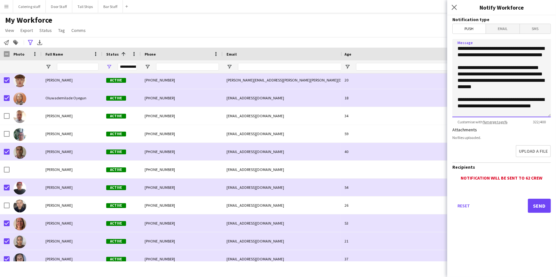
scroll to position [20, 0]
type textarea "**********"
click at [542, 204] on button "Send" at bounding box center [539, 206] width 23 height 14
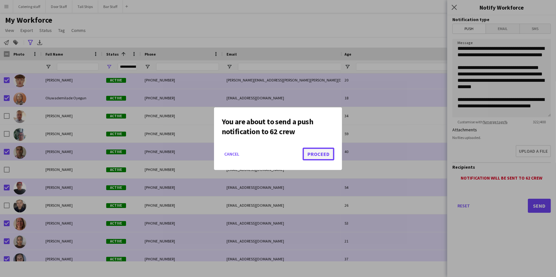
click at [312, 153] on button "Proceed" at bounding box center [318, 154] width 32 height 13
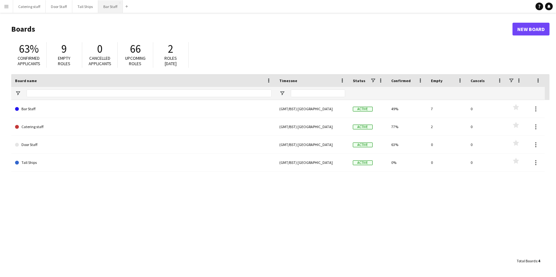
click at [108, 6] on button "Bar Staff Close" at bounding box center [110, 6] width 25 height 12
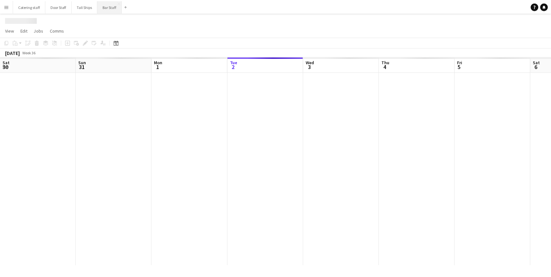
scroll to position [0, 153]
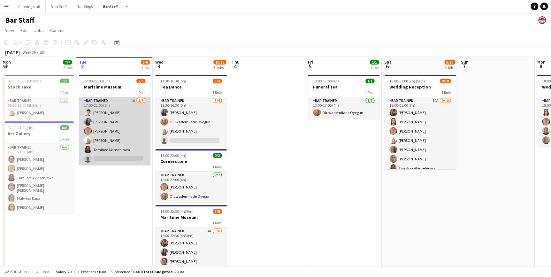
click at [134, 127] on app-card-role "Bar trained 1A 5/6 17:00-22:00 (5h) Jakub Rembacz Naiomi Dryburgh Ellie Fyffe L…" at bounding box center [115, 131] width 72 height 68
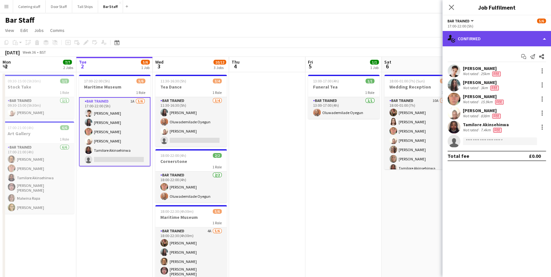
click at [518, 38] on div "single-neutral-actions-check-2 Confirmed" at bounding box center [497, 38] width 109 height 15
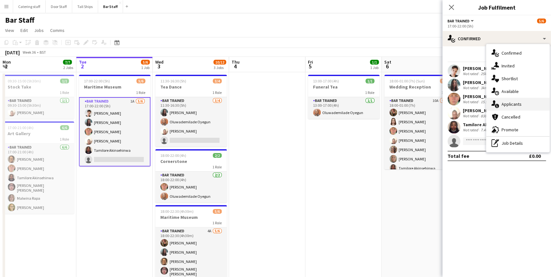
click at [507, 106] on span "Applicants" at bounding box center [512, 104] width 20 height 6
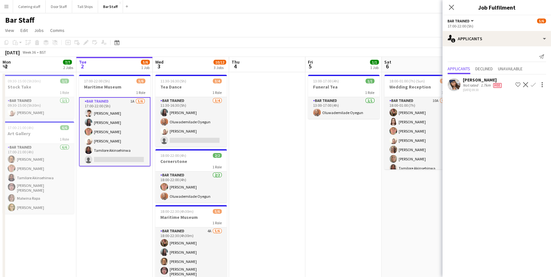
click at [533, 84] on app-icon "Confirm" at bounding box center [533, 84] width 5 height 5
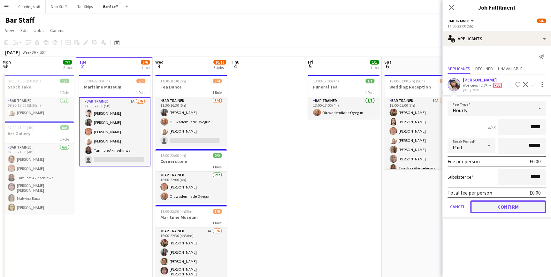
click at [509, 204] on button "Confirm" at bounding box center [509, 206] width 76 height 13
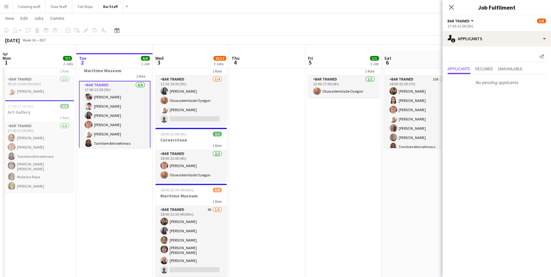
scroll to position [29, 0]
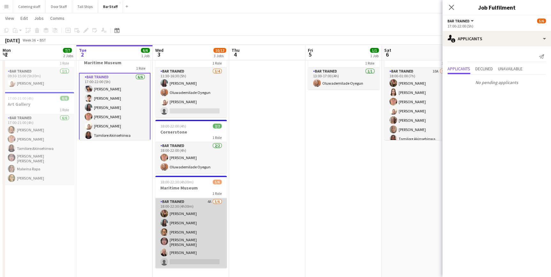
click at [200, 204] on app-card-role "Bar trained 4A 5/6 18:00-22:30 (4h30m) Teresa Massie Naiomi Dryburgh Lisa Hutch…" at bounding box center [191, 233] width 72 height 70
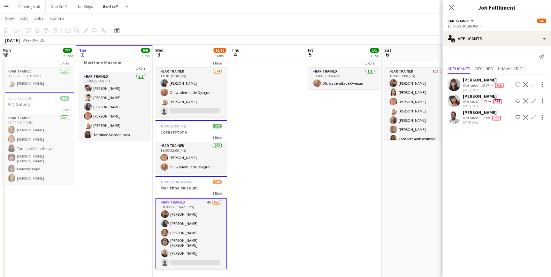
click at [534, 84] on app-icon "Confirm" at bounding box center [533, 84] width 5 height 5
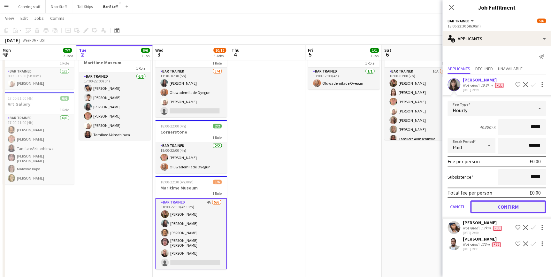
click at [512, 205] on button "Confirm" at bounding box center [509, 206] width 76 height 13
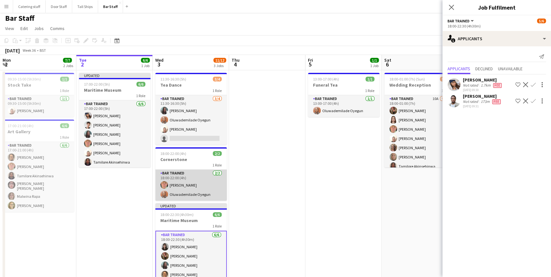
scroll to position [0, 0]
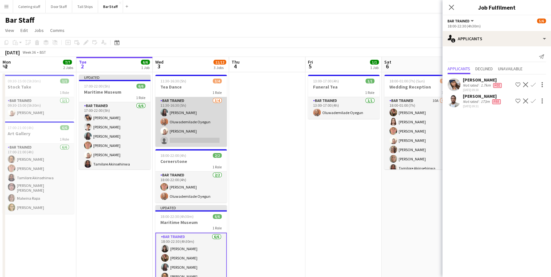
click at [198, 101] on app-card-role "Bar trained 3/4 11:30-16:30 (5h) Naiomi Dryburgh Oluwademilade Oyegun Lydia Lew…" at bounding box center [191, 122] width 72 height 50
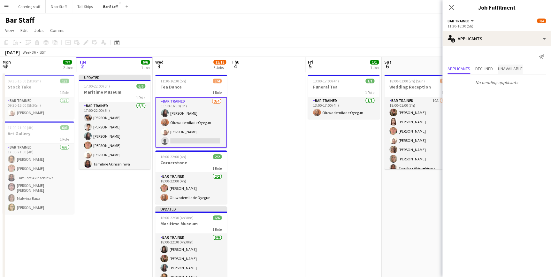
click at [504, 71] on span "Unavailable" at bounding box center [510, 70] width 25 height 10
click at [484, 56] on span "Declined" at bounding box center [485, 55] width 18 height 4
click at [451, 7] on icon "Close pop-in" at bounding box center [452, 7] width 6 height 6
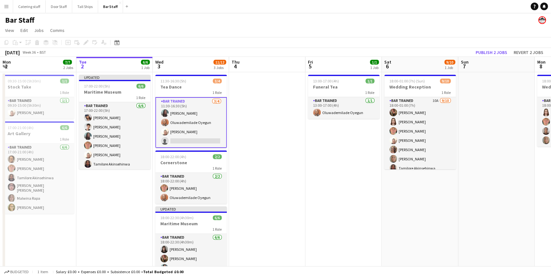
click at [274, 142] on app-date-cell at bounding box center [267, 192] width 76 height 241
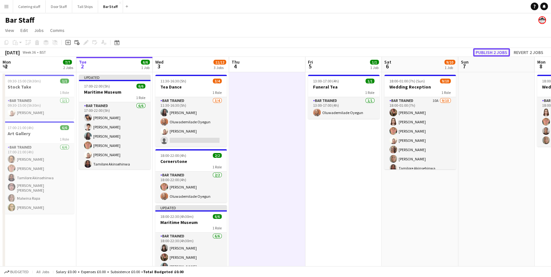
click at [481, 52] on button "Publish 2 jobs" at bounding box center [491, 52] width 37 height 8
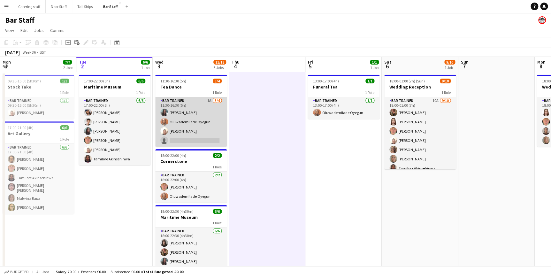
click at [195, 102] on app-card-role "Bar trained 1A 3/4 11:30-16:30 (5h) Naiomi Dryburgh Oluwademilade Oyegun Lydia …" at bounding box center [191, 122] width 72 height 50
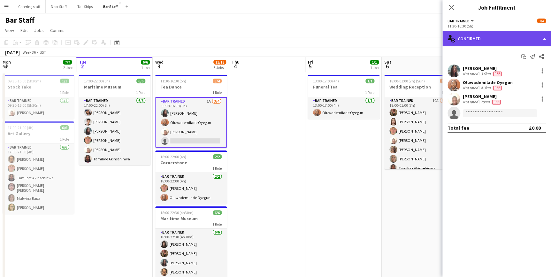
click at [497, 39] on div "single-neutral-actions-check-2 Confirmed" at bounding box center [497, 38] width 109 height 15
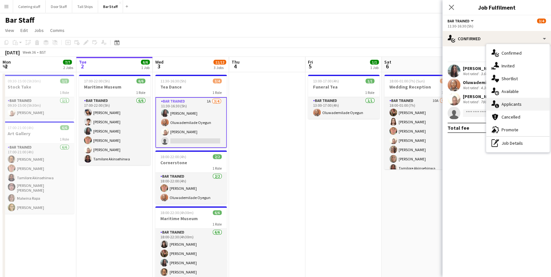
click at [512, 101] on span "Applicants" at bounding box center [512, 104] width 20 height 6
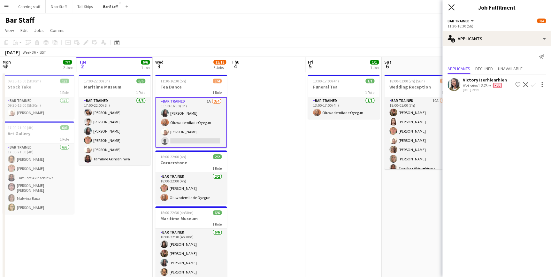
click at [452, 8] on icon at bounding box center [452, 7] width 6 height 6
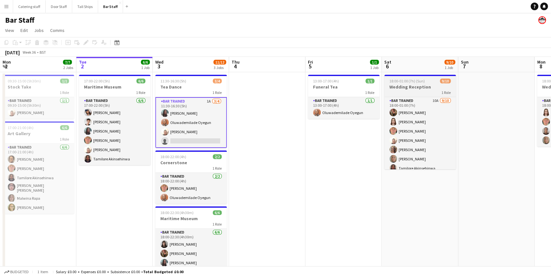
click at [414, 93] on div "1 Role" at bounding box center [421, 92] width 72 height 5
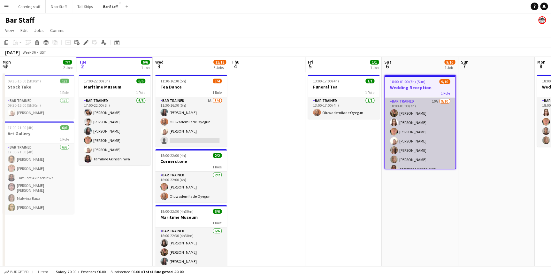
click at [432, 119] on app-card-role "Bar trained 10A 9/10 18:00-01:00 (7h) Teresa Massie Eilidh Ramsay Ellie Fyffe L…" at bounding box center [420, 150] width 70 height 105
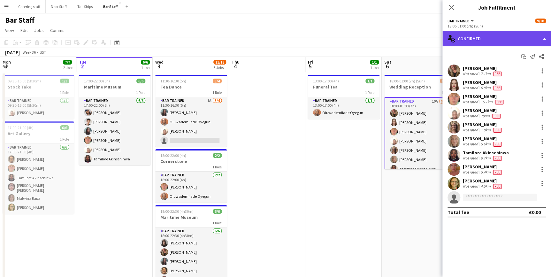
click at [499, 34] on div "single-neutral-actions-check-2 Confirmed" at bounding box center [497, 38] width 109 height 15
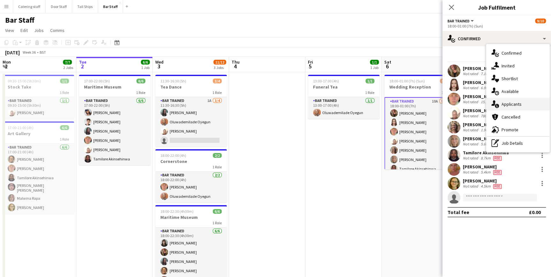
click at [504, 104] on span "Applicants" at bounding box center [512, 104] width 20 height 6
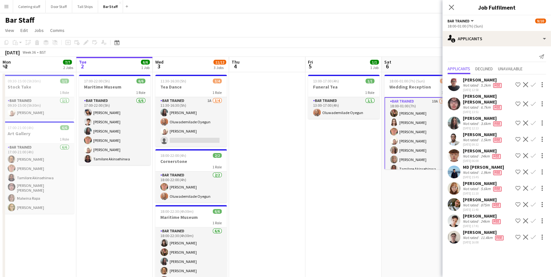
click at [279, 179] on app-date-cell at bounding box center [267, 191] width 76 height 238
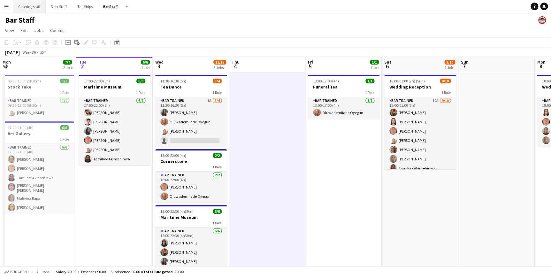
click at [22, 8] on button "Catering staff Close" at bounding box center [29, 6] width 33 height 12
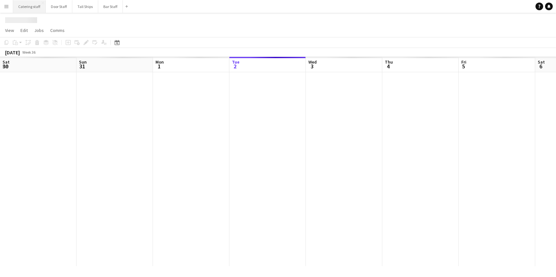
scroll to position [0, 153]
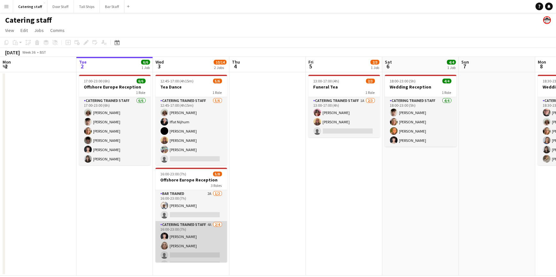
click at [188, 227] on app-card-role "Catering trained staff 4A 2/4 16:00-23:00 (7h) Bailey Henderson mia oneill sing…" at bounding box center [191, 246] width 72 height 50
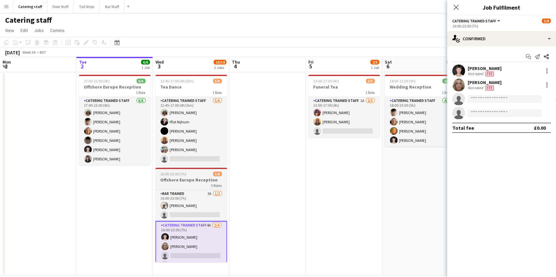
click at [190, 184] on div "3 Roles" at bounding box center [191, 185] width 72 height 5
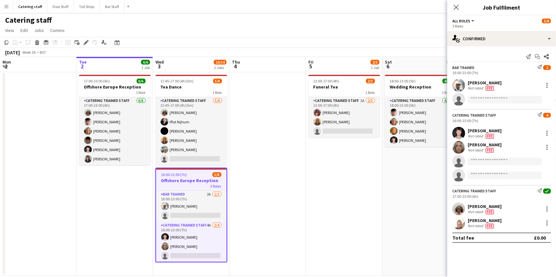
click at [272, 205] on app-date-cell at bounding box center [267, 174] width 76 height 204
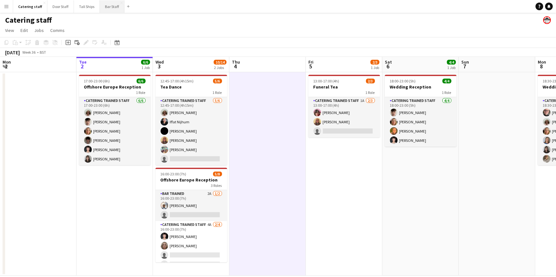
click at [104, 9] on button "Bar Staff Close" at bounding box center [112, 6] width 25 height 12
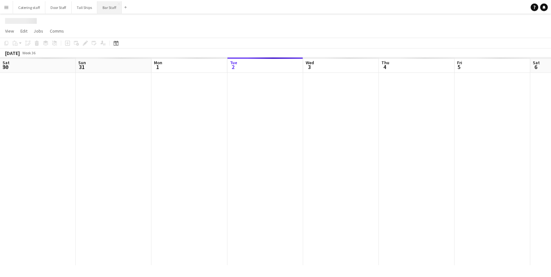
scroll to position [0, 153]
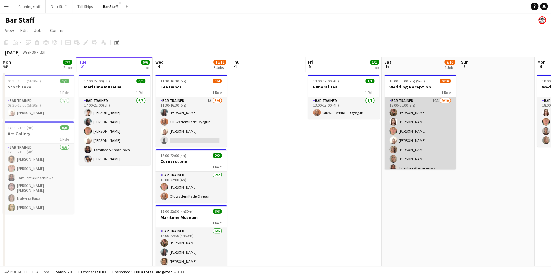
click at [421, 102] on app-card-role "Bar trained 10A 9/10 18:00-01:00 (7h) Teresa Massie Eilidh Ramsay Ellie Fyffe L…" at bounding box center [421, 149] width 72 height 105
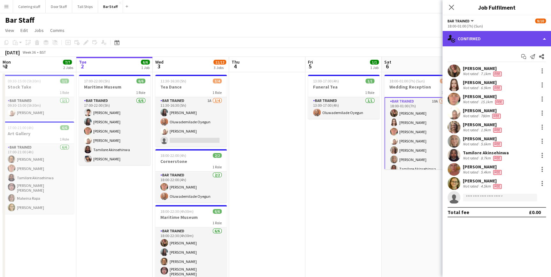
click at [487, 43] on div "single-neutral-actions-check-2 Confirmed" at bounding box center [497, 38] width 109 height 15
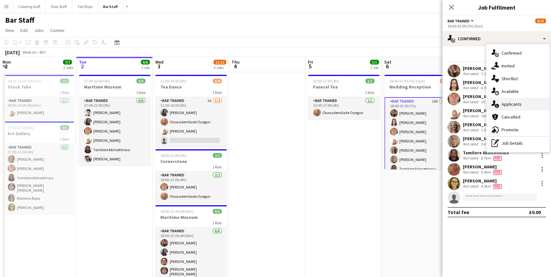
click at [512, 104] on span "Applicants" at bounding box center [512, 104] width 20 height 6
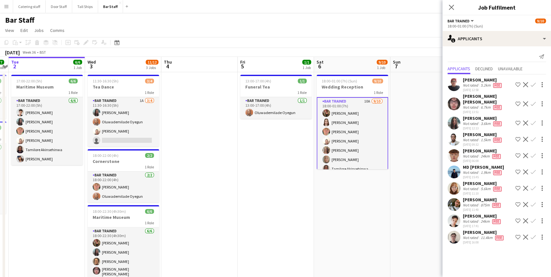
scroll to position [0, 134]
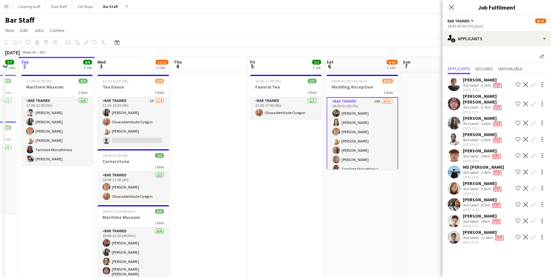
click at [297, 207] on app-date-cell "13:00-17:00 (4h) 1/1 Funeral Tea 1 Role Bar trained [DATE] 13:00-17:00 (4h) Olu…" at bounding box center [286, 191] width 76 height 238
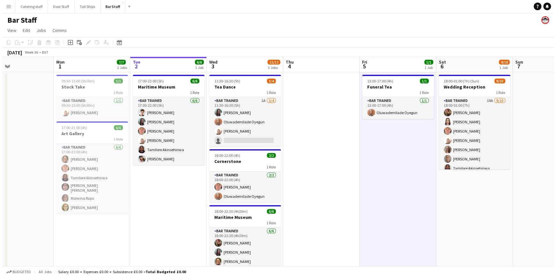
scroll to position [0, 171]
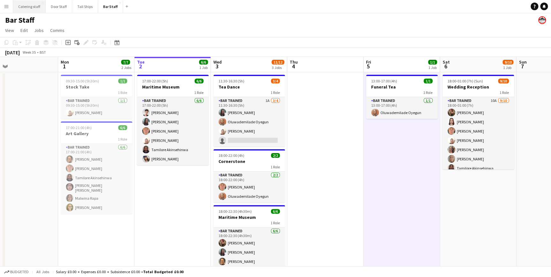
click at [25, 7] on button "Catering staff Close" at bounding box center [29, 6] width 33 height 12
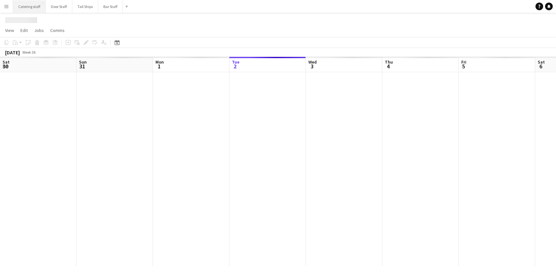
scroll to position [0, 153]
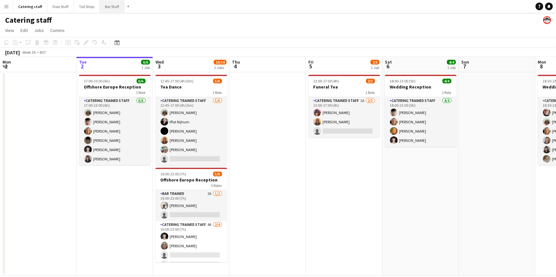
click at [110, 7] on button "Bar Staff Close" at bounding box center [112, 6] width 25 height 12
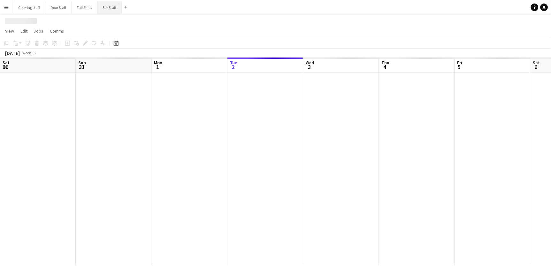
scroll to position [0, 153]
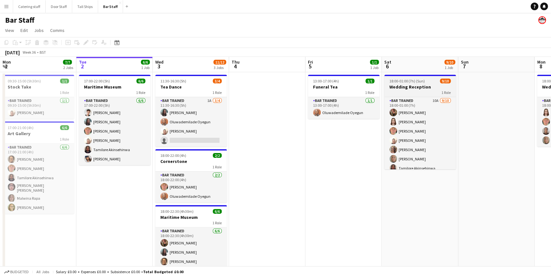
click at [408, 89] on h3 "Wedding Reception" at bounding box center [421, 87] width 72 height 6
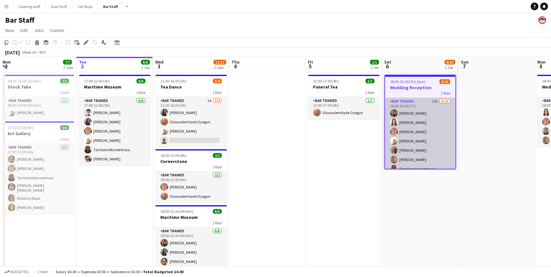
click at [417, 102] on app-card-role "Bar trained 10A 9/10 18:00-01:00 (7h) Teresa Massie Eilidh Ramsay Ellie Fyffe L…" at bounding box center [420, 150] width 70 height 105
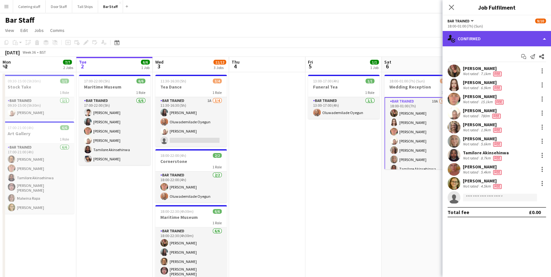
click at [485, 40] on div "single-neutral-actions-check-2 Confirmed" at bounding box center [497, 38] width 109 height 15
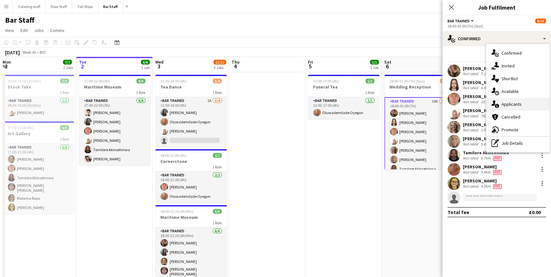
click at [508, 100] on div "single-neutral-actions-information Applicants" at bounding box center [518, 104] width 63 height 13
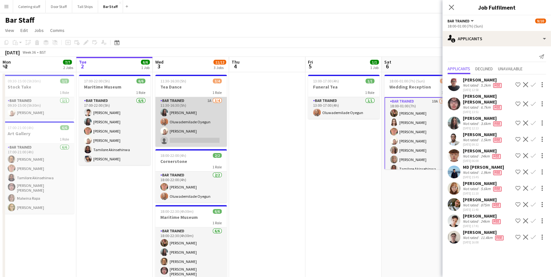
click at [213, 114] on app-card-role "Bar trained 1A 3/4 11:30-16:30 (5h) Naiomi Dryburgh Oluwademilade Oyegun Lydia …" at bounding box center [191, 122] width 72 height 50
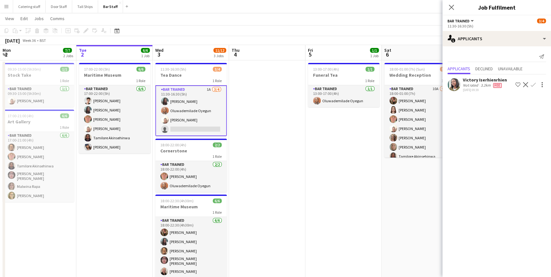
scroll to position [29, 0]
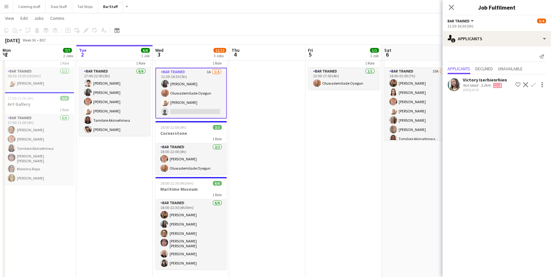
click at [534, 85] on app-icon "Confirm" at bounding box center [533, 84] width 5 height 5
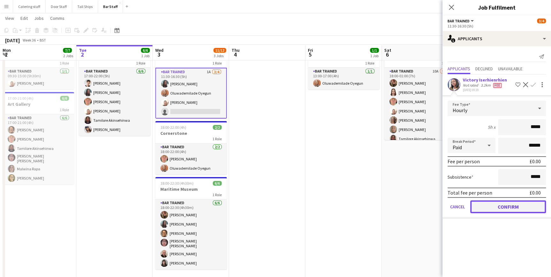
click at [511, 205] on button "Confirm" at bounding box center [509, 206] width 76 height 13
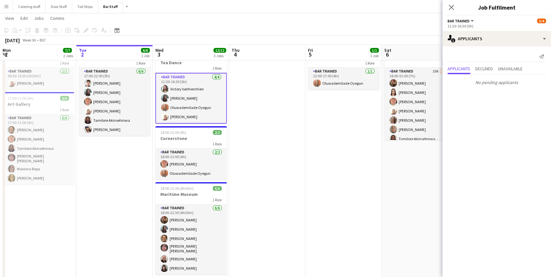
click at [355, 181] on app-date-cell "13:00-17:00 (4h) 1/1 Funeral Tea 1 Role Bar trained [DATE] 13:00-17:00 (4h) Olu…" at bounding box center [344, 162] width 76 height 238
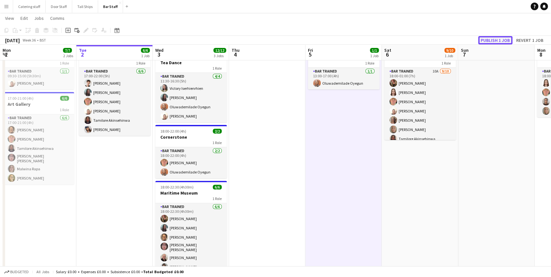
click at [500, 40] on button "Publish 1 job" at bounding box center [496, 40] width 34 height 8
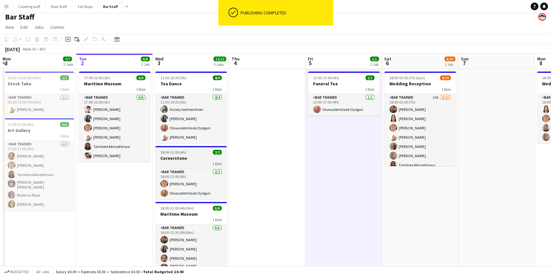
scroll to position [0, 0]
